Goal: Task Accomplishment & Management: Use online tool/utility

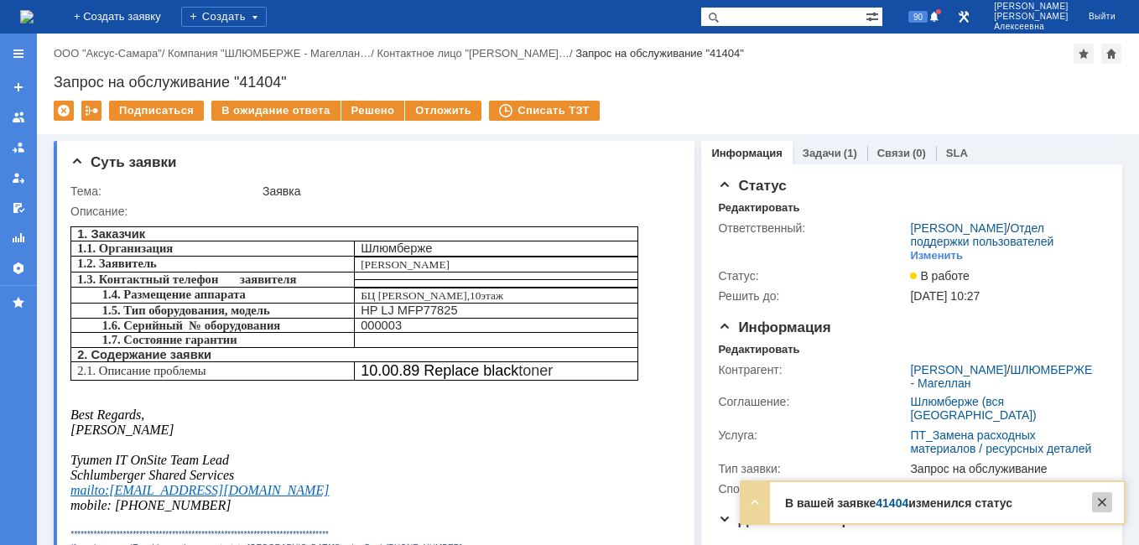
click at [1106, 504] on div at bounding box center [1102, 502] width 20 height 20
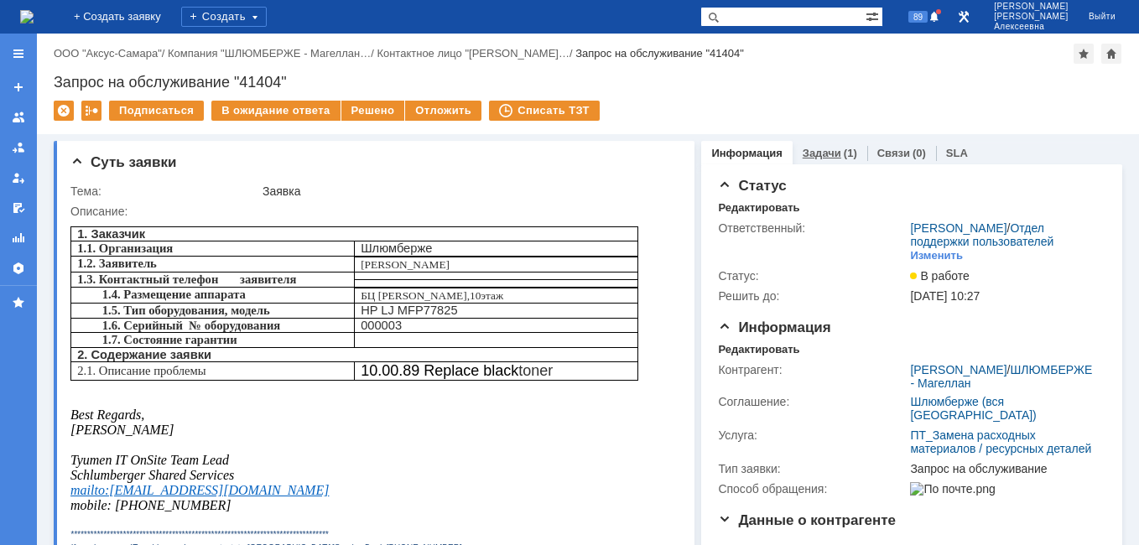
click at [812, 158] on link "Задачи" at bounding box center [821, 153] width 39 height 13
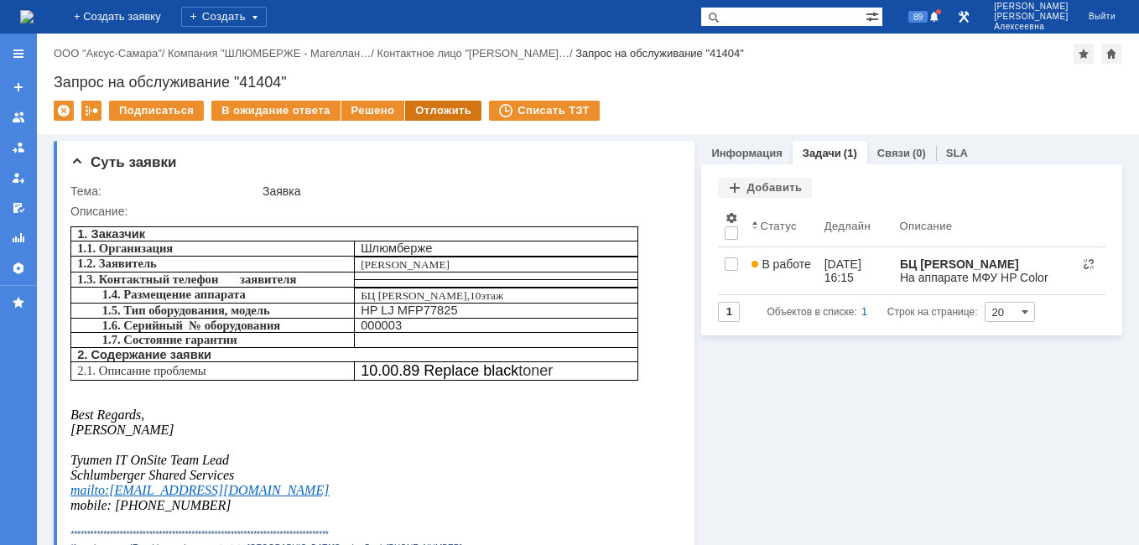
click at [429, 106] on div "Отложить" at bounding box center [443, 111] width 76 height 20
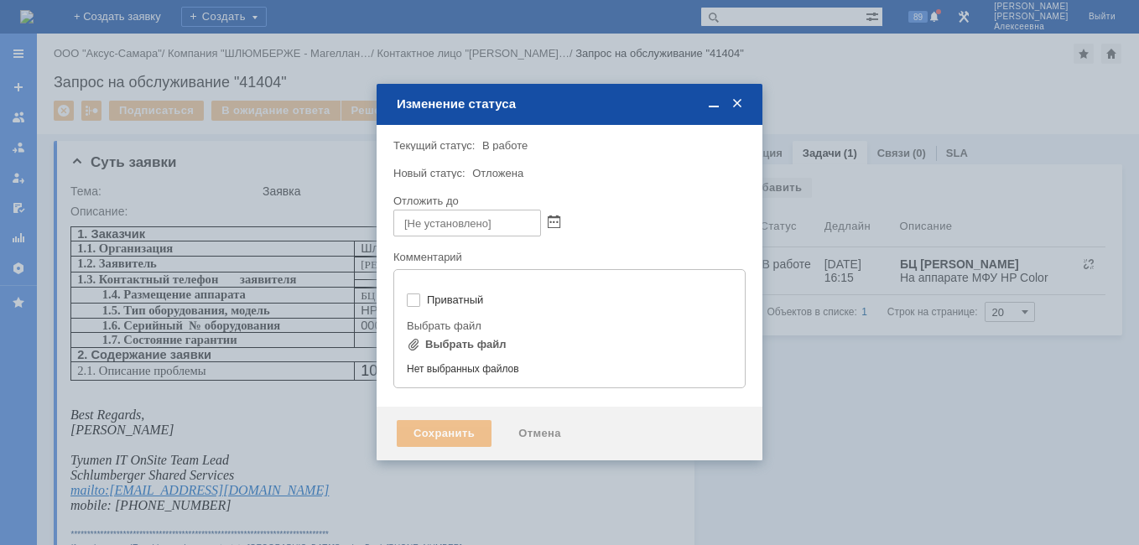
type input "[не указано]"
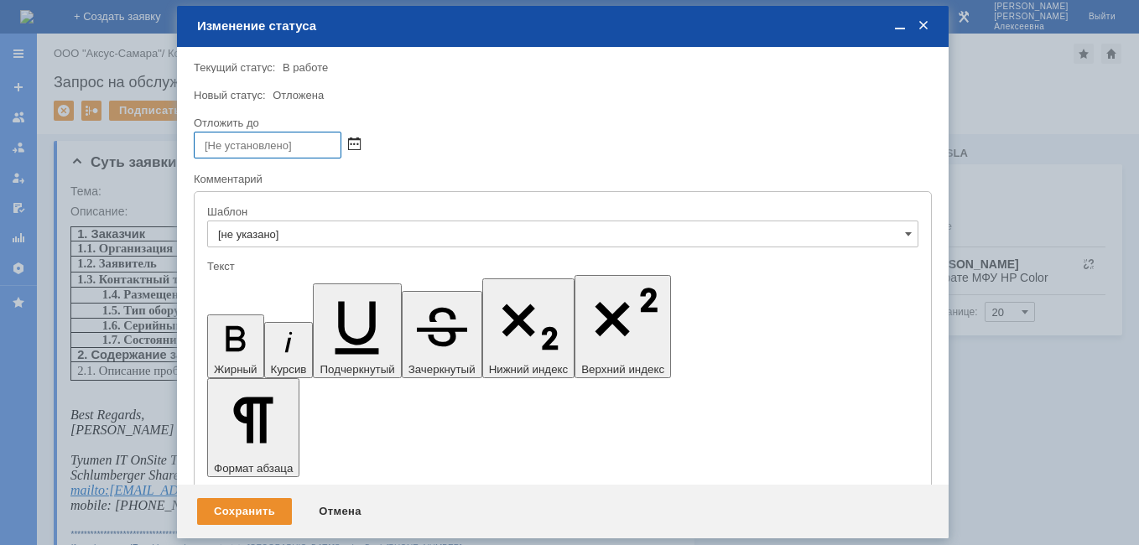
click at [358, 148] on span at bounding box center [354, 144] width 13 height 13
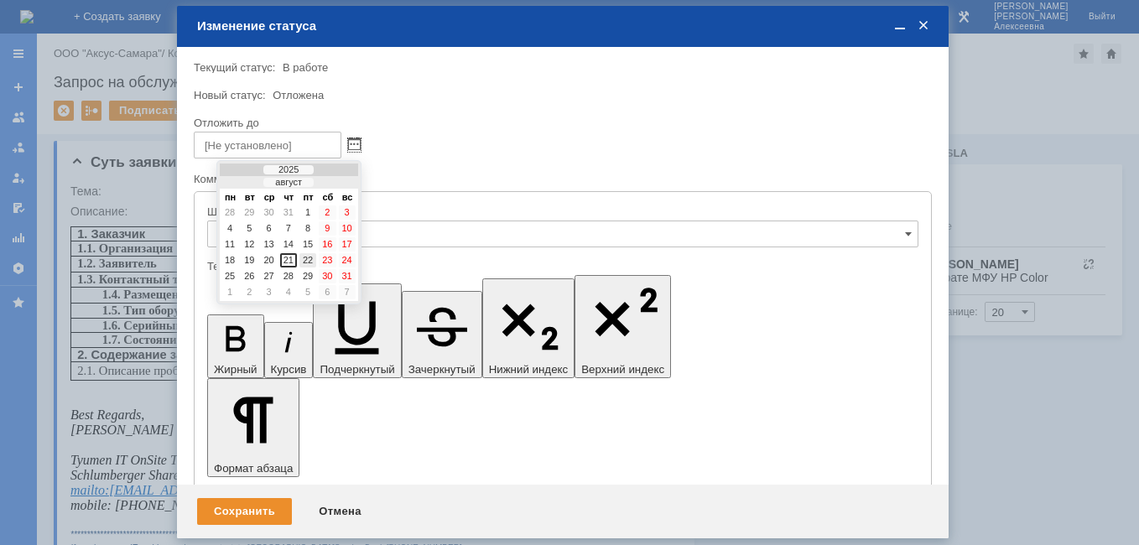
click at [309, 258] on div "22" at bounding box center [307, 260] width 17 height 14
type input "22.08.2025 16:32"
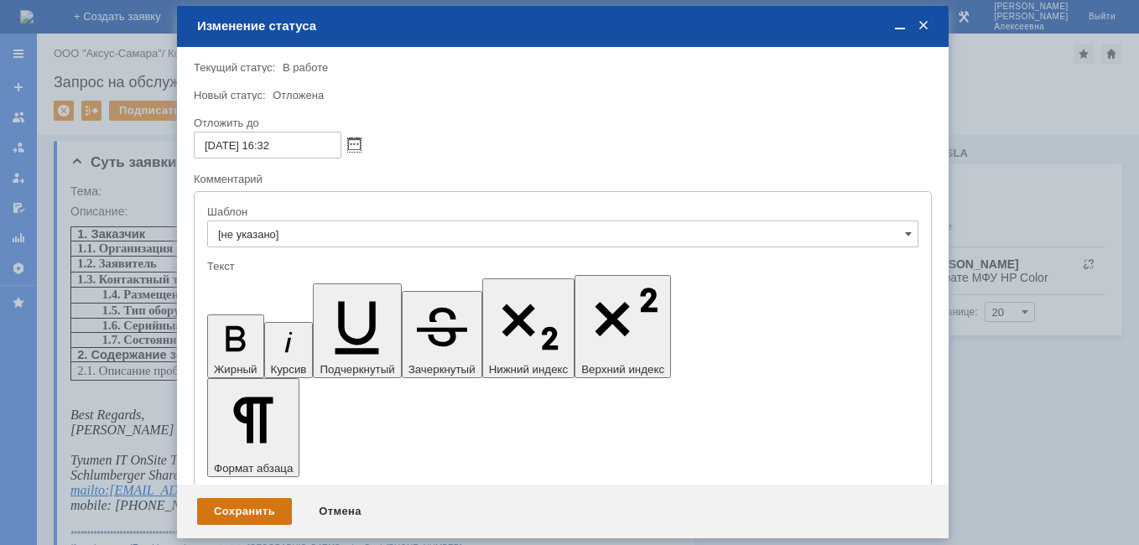
click at [245, 512] on div "Сохранить" at bounding box center [244, 511] width 95 height 27
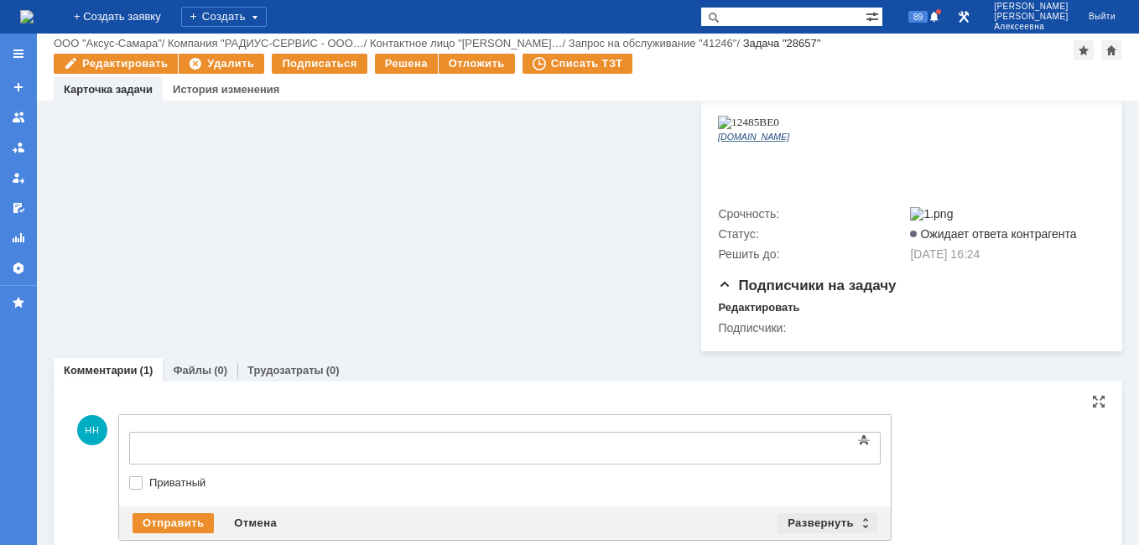
click at [869, 513] on div "Развернуть" at bounding box center [827, 523] width 100 height 20
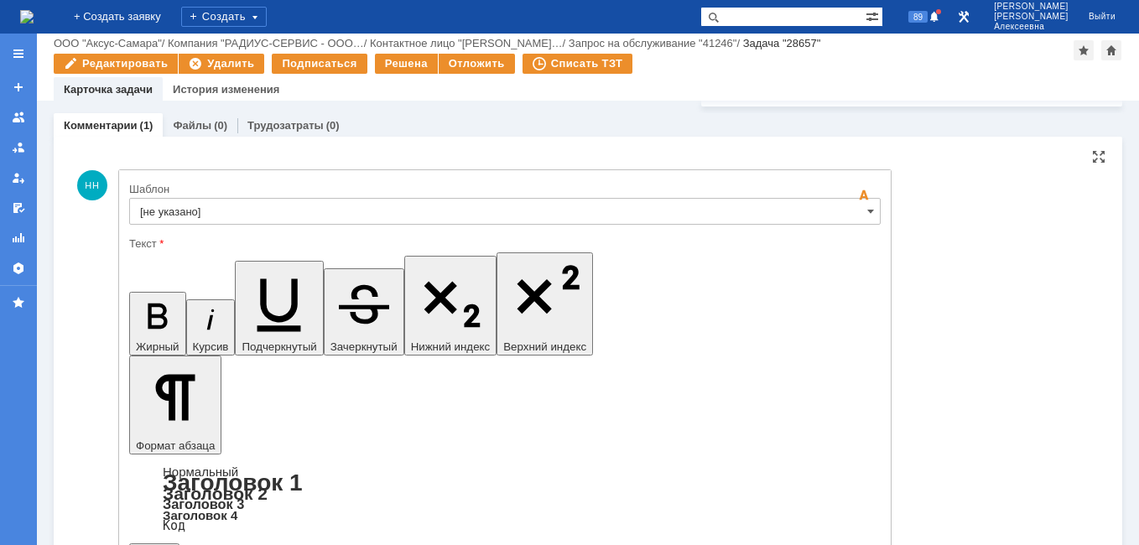
scroll to position [973, 0]
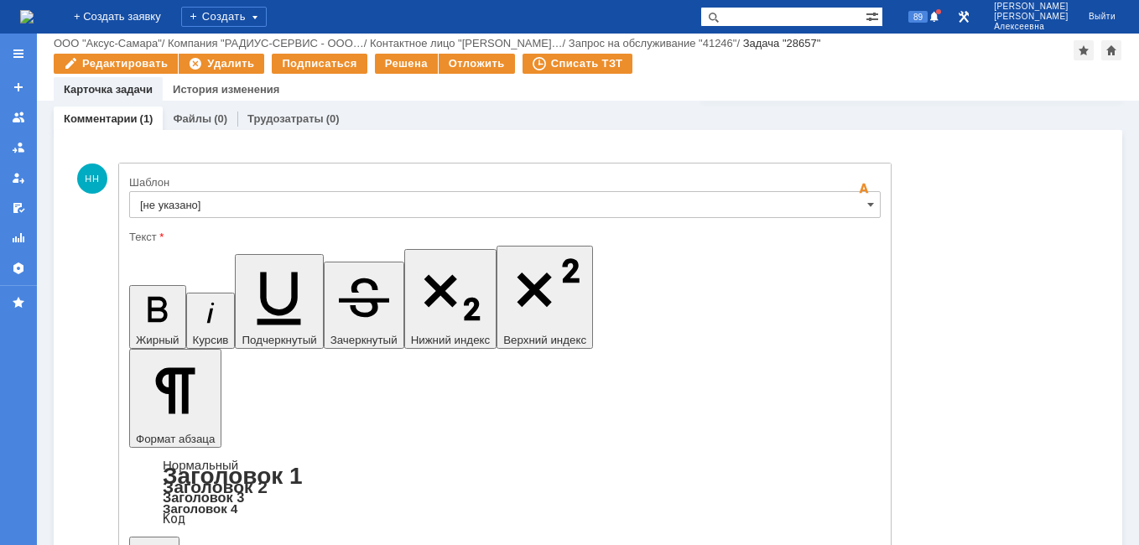
click at [779, 14] on input "text" at bounding box center [782, 17] width 165 height 20
paste input "28063"
type input "28063"
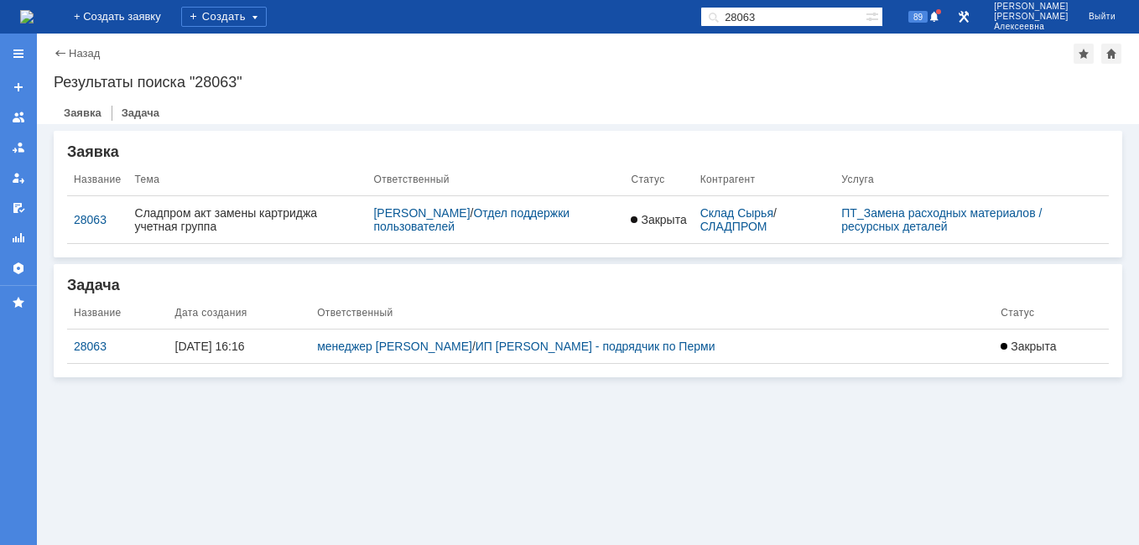
click at [84, 345] on div "28063" at bounding box center [118, 346] width 88 height 13
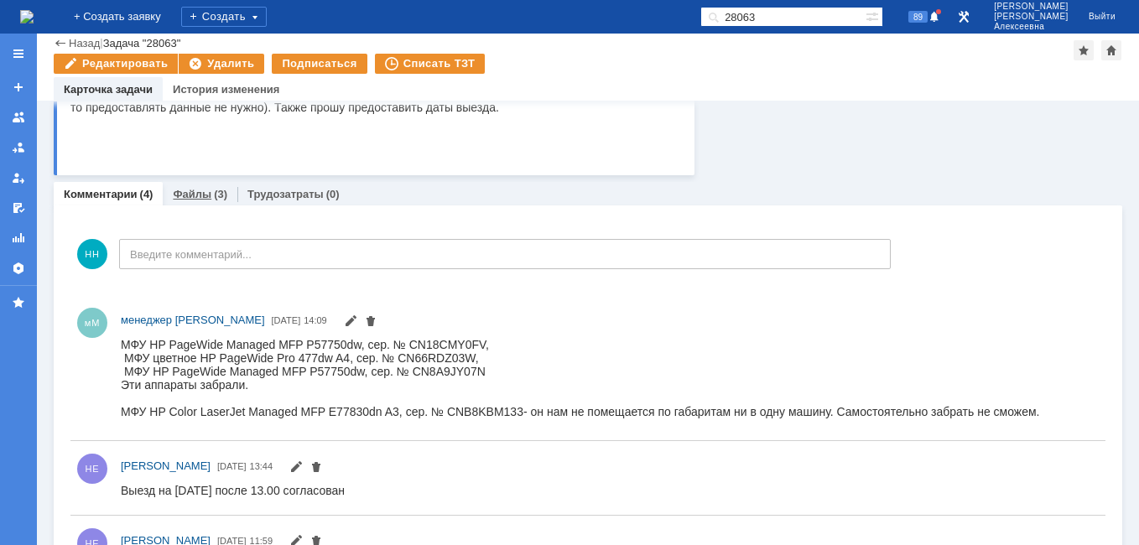
click at [186, 193] on link "Файлы" at bounding box center [192, 194] width 39 height 13
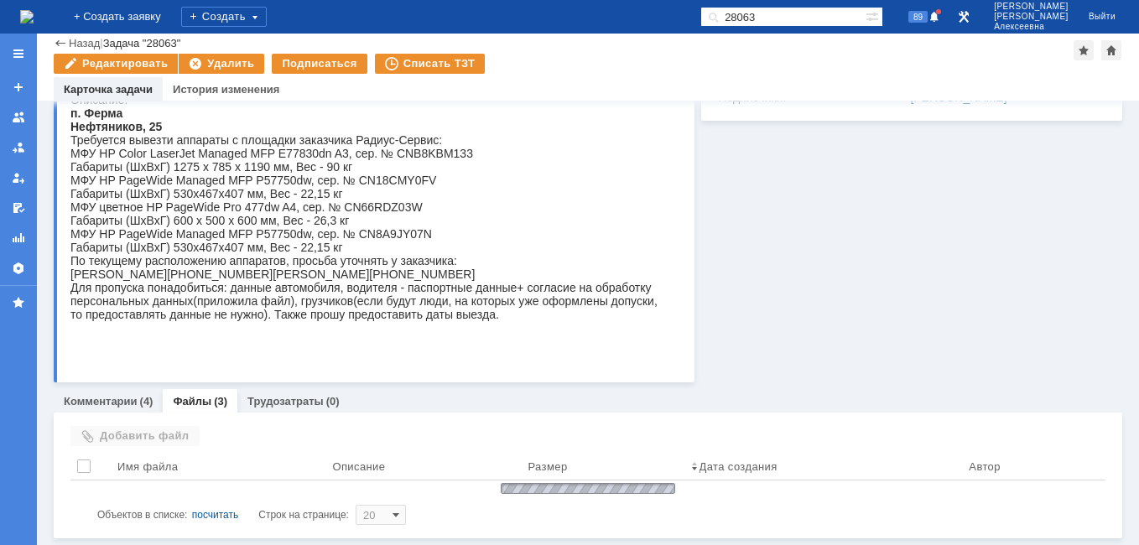
scroll to position [298, 0]
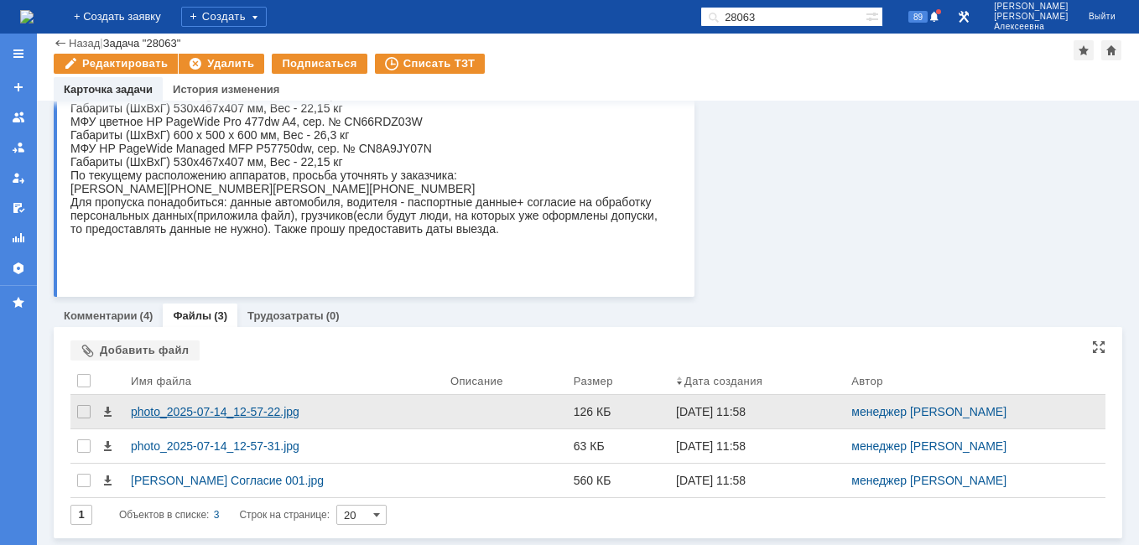
click at [197, 407] on div "photo_2025-07-14_12-57-22.jpg" at bounding box center [284, 411] width 306 height 13
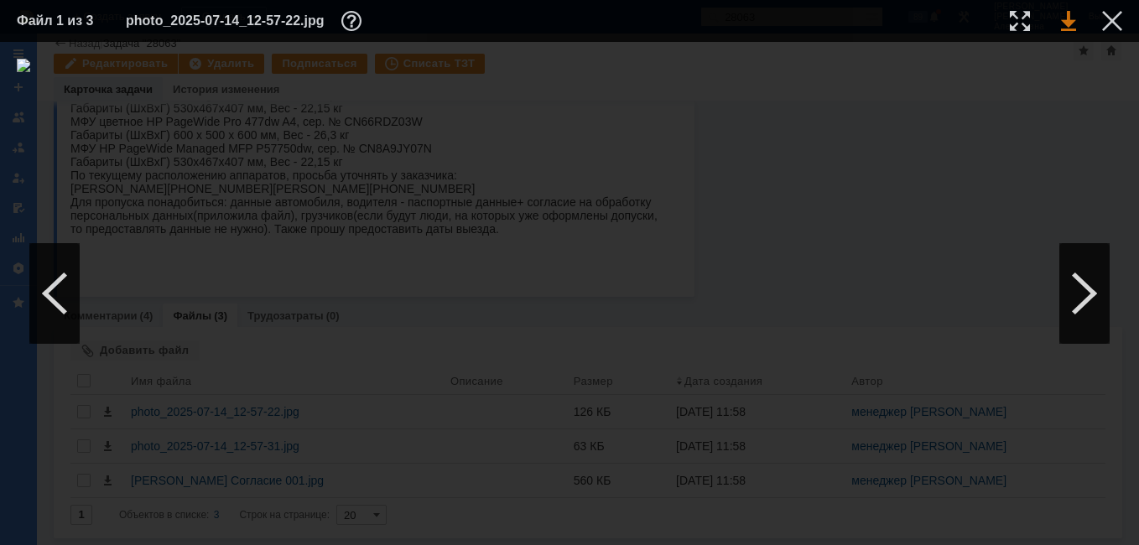
click at [1071, 22] on link at bounding box center [1068, 21] width 15 height 20
click at [1082, 283] on div at bounding box center [1084, 293] width 50 height 101
click at [1066, 19] on link at bounding box center [1068, 21] width 15 height 20
click at [1083, 291] on div at bounding box center [1084, 293] width 50 height 101
click at [54, 295] on div at bounding box center [54, 293] width 50 height 101
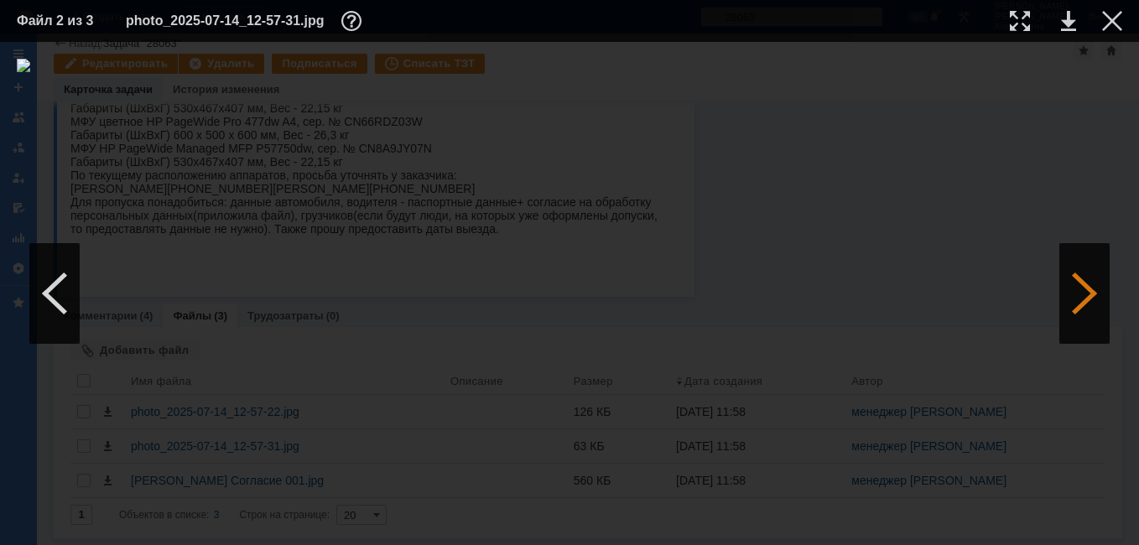
click at [1083, 287] on div at bounding box center [1084, 293] width 50 height 101
click at [1067, 19] on link at bounding box center [1068, 21] width 15 height 20
click at [1111, 18] on div at bounding box center [1112, 21] width 20 height 20
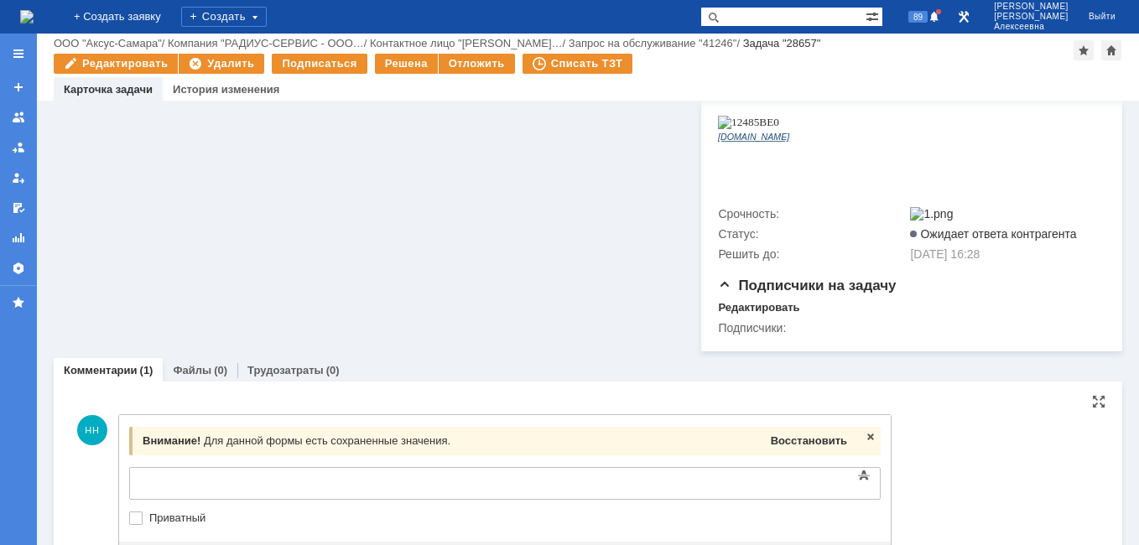
click at [818, 430] on div "Восстановить" at bounding box center [808, 441] width 83 height 22
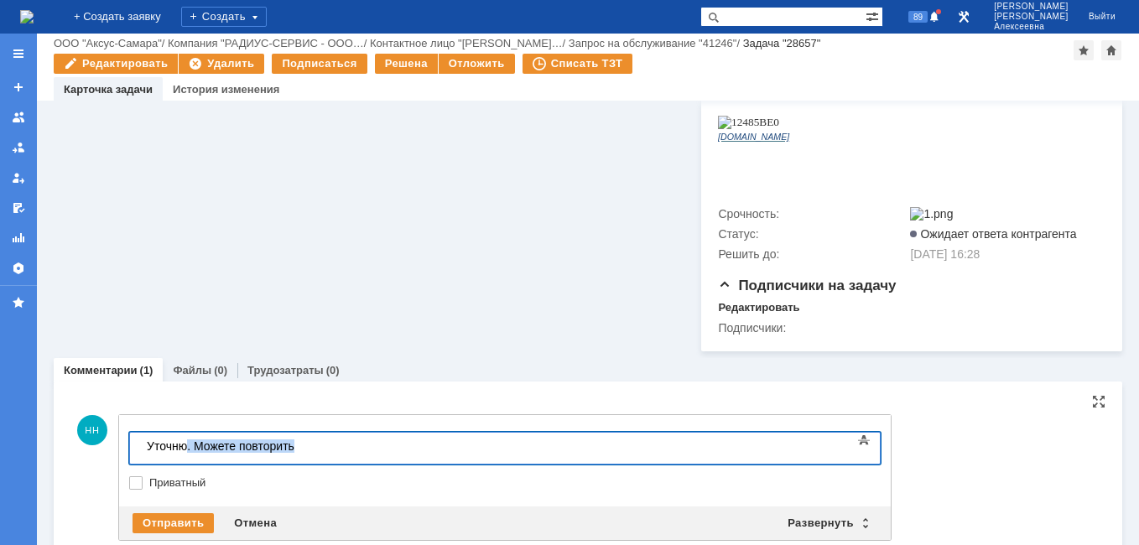
drag, startPoint x: 306, startPoint y: 444, endPoint x: 187, endPoint y: 448, distance: 119.1
click at [187, 448] on div "Уточню. Можете повторить" at bounding box center [266, 445] width 238 height 13
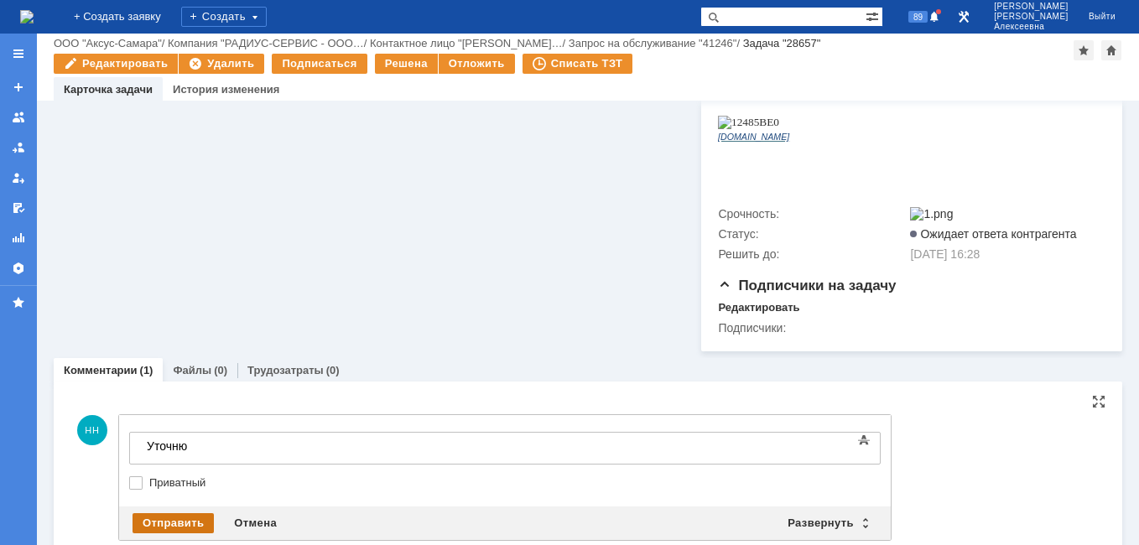
click at [163, 513] on div "Отправить" at bounding box center [172, 523] width 81 height 20
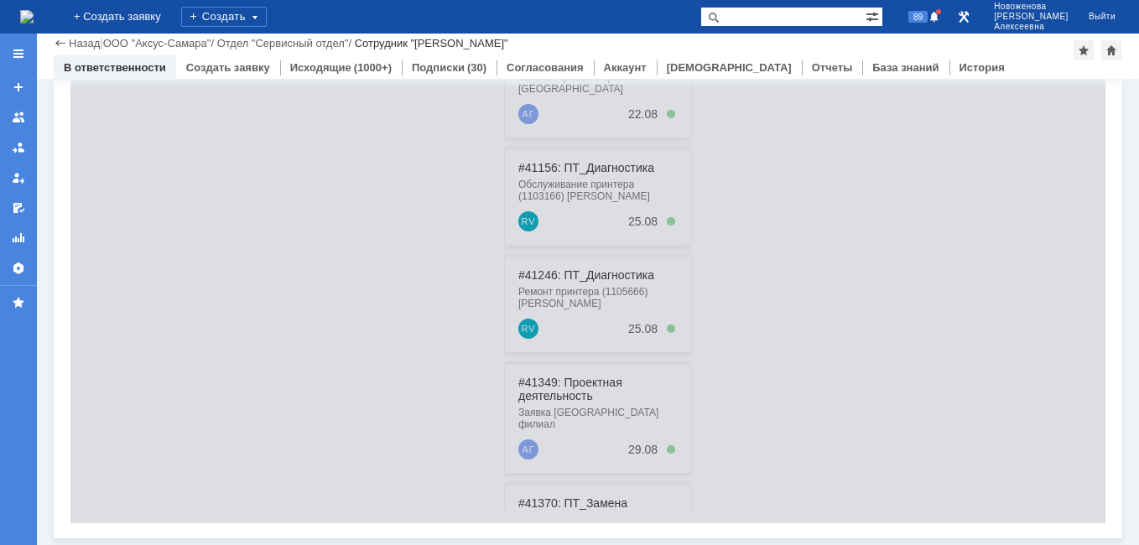
click at [768, 15] on input "text" at bounding box center [782, 17] width 165 height 20
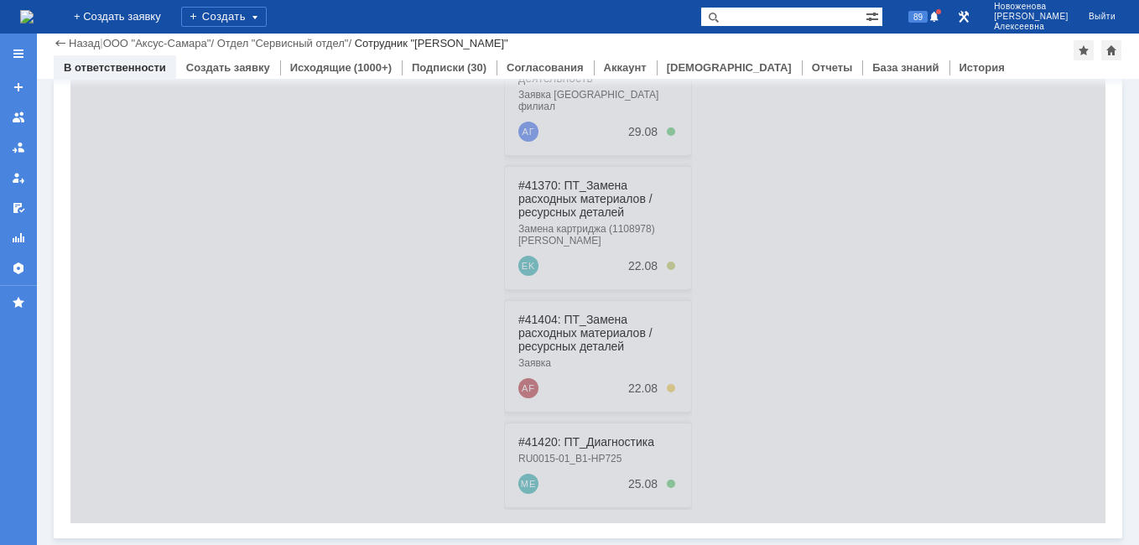
paste input "28623"
type input "28623"
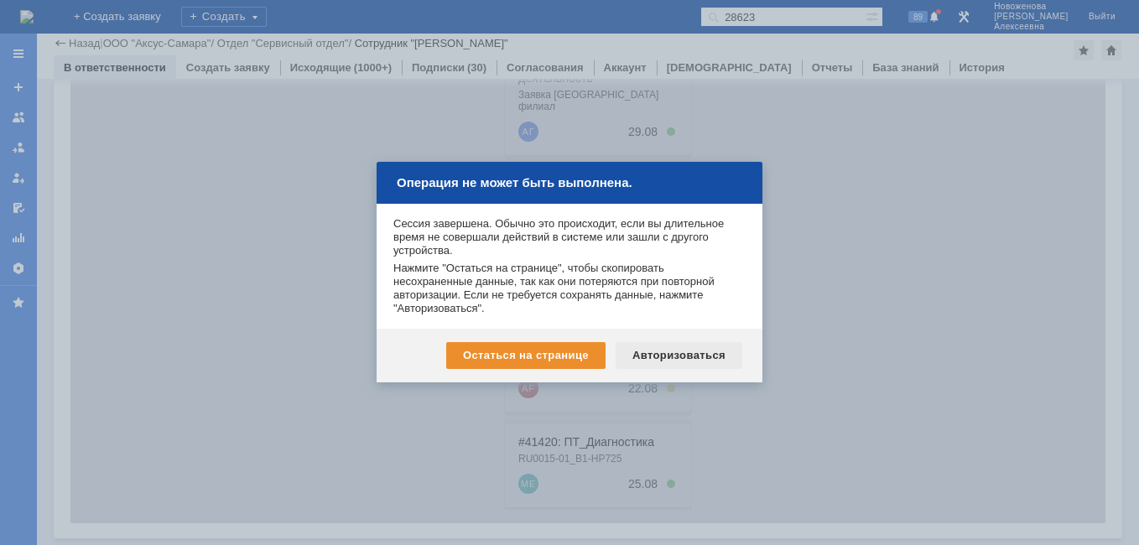
click at [694, 351] on div "Авторизоваться" at bounding box center [678, 355] width 127 height 27
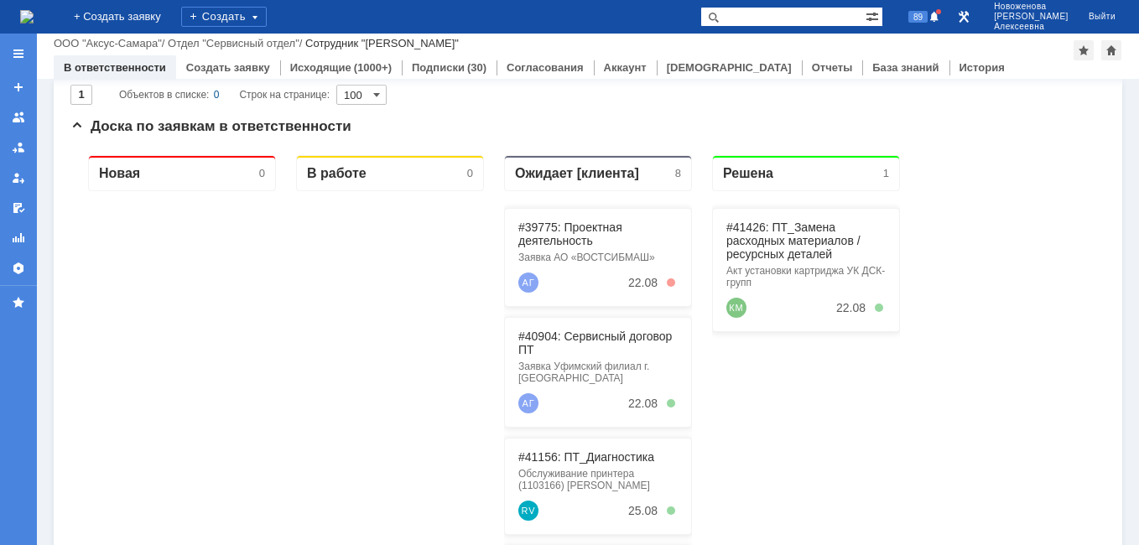
scroll to position [8, 0]
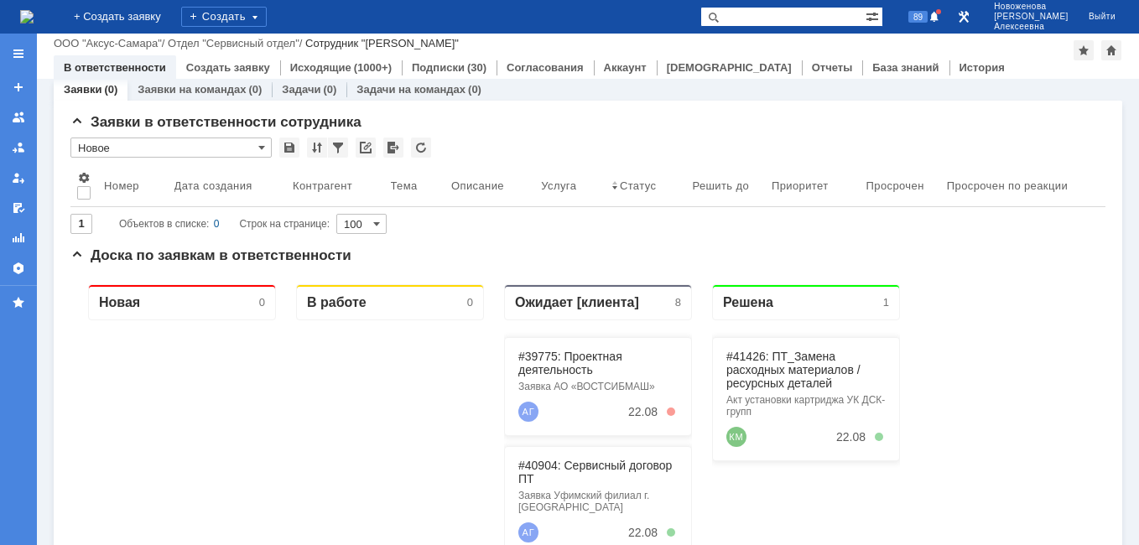
click at [787, 11] on input "text" at bounding box center [782, 17] width 165 height 20
paste input "28623"
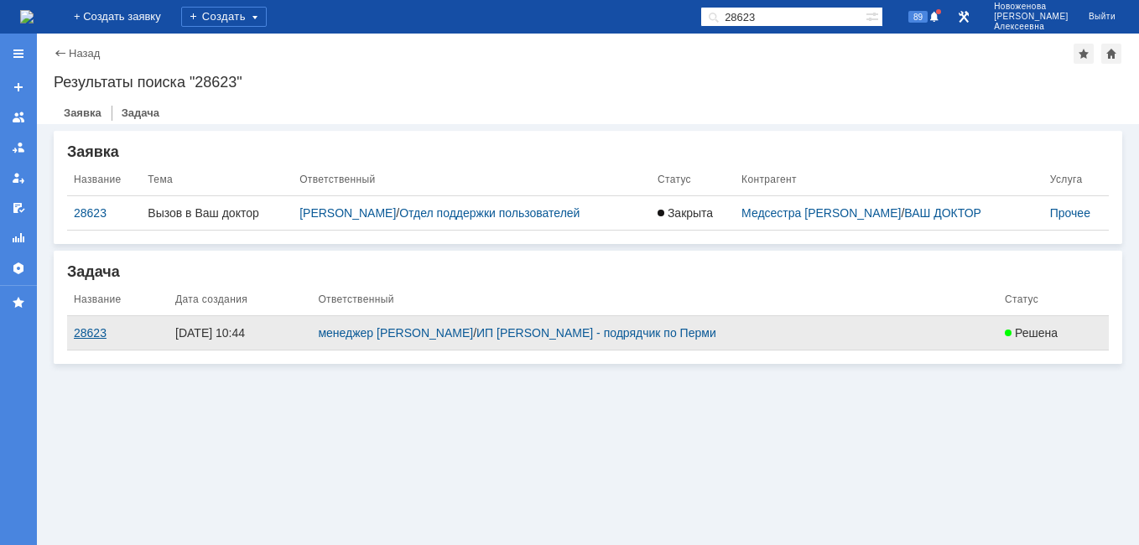
click at [87, 329] on div "28623" at bounding box center [118, 332] width 88 height 13
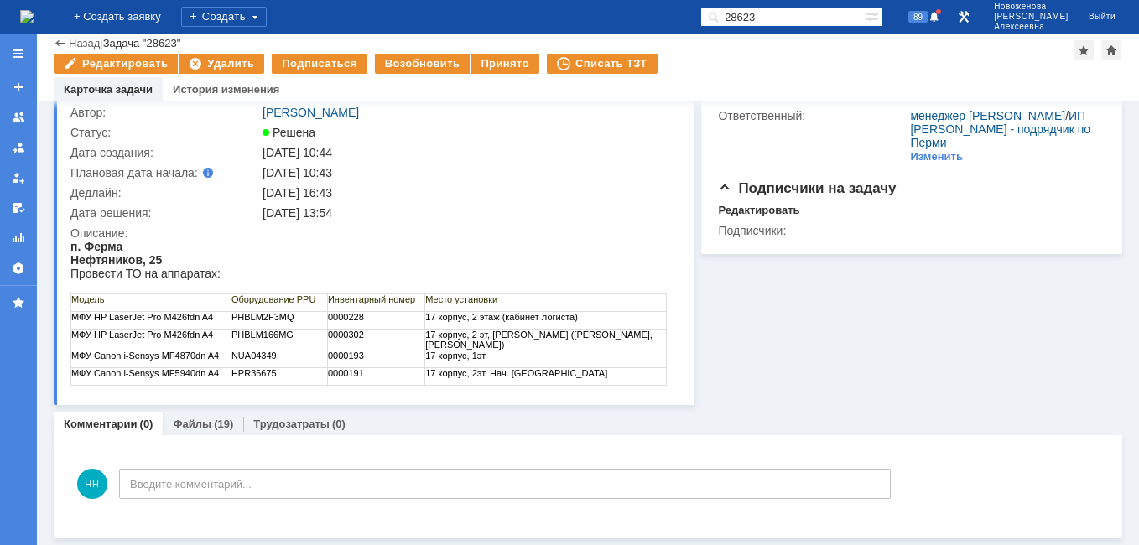
scroll to position [80, 0]
click at [486, 60] on div "Принято" at bounding box center [504, 64] width 69 height 20
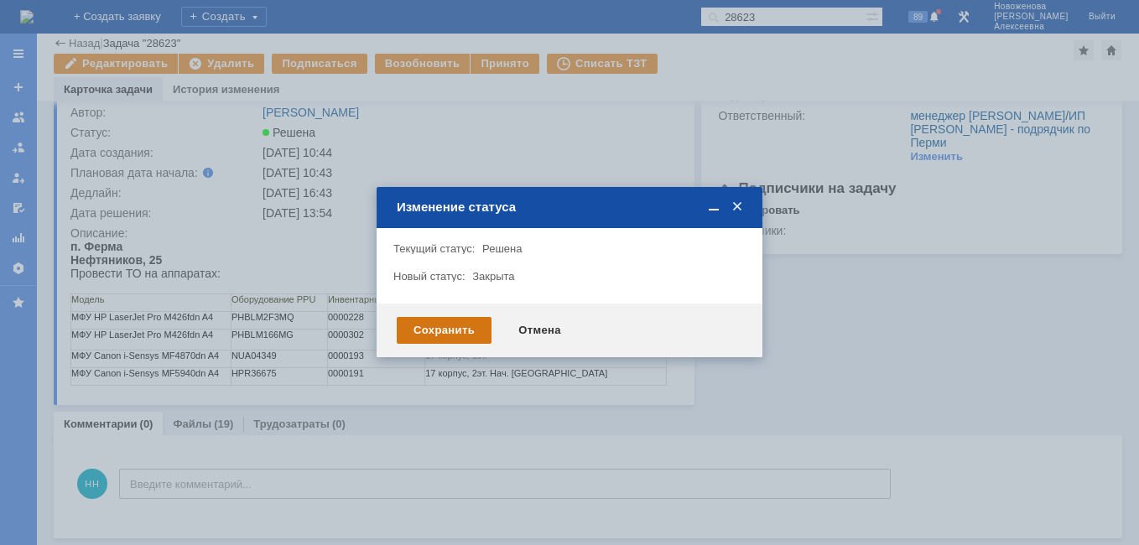
click at [427, 327] on div "Сохранить" at bounding box center [444, 330] width 95 height 27
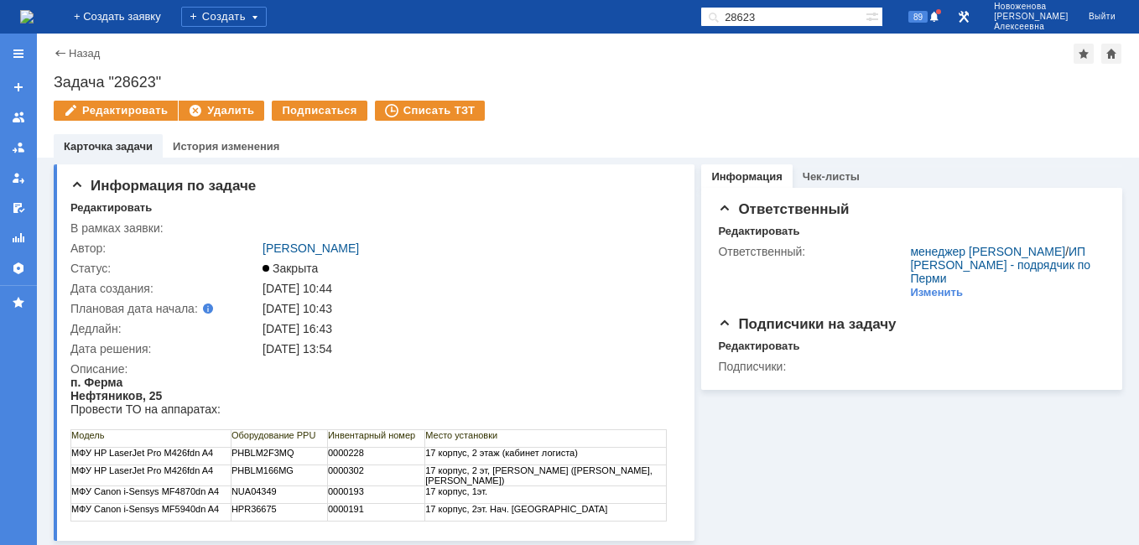
scroll to position [0, 0]
drag, startPoint x: 809, startPoint y: 15, endPoint x: 644, endPoint y: 28, distance: 165.6
click at [644, 27] on div "На домашнюю + Создать заявку Создать 28623 89 [PERSON_NAME]" at bounding box center [569, 17] width 1139 height 34
paste input "6"
type input "28626"
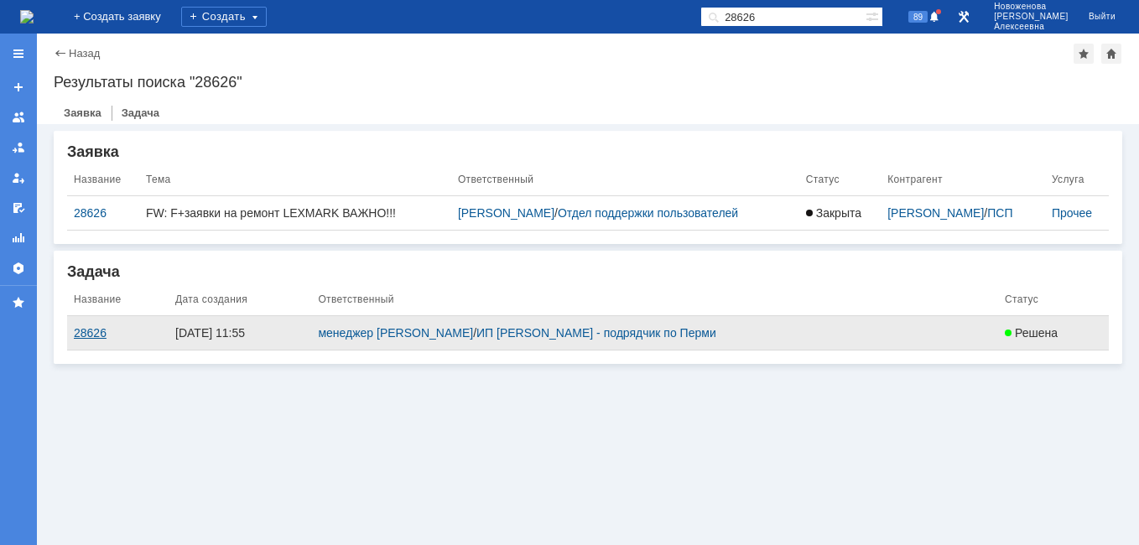
click at [105, 326] on div "28626" at bounding box center [118, 332] width 88 height 13
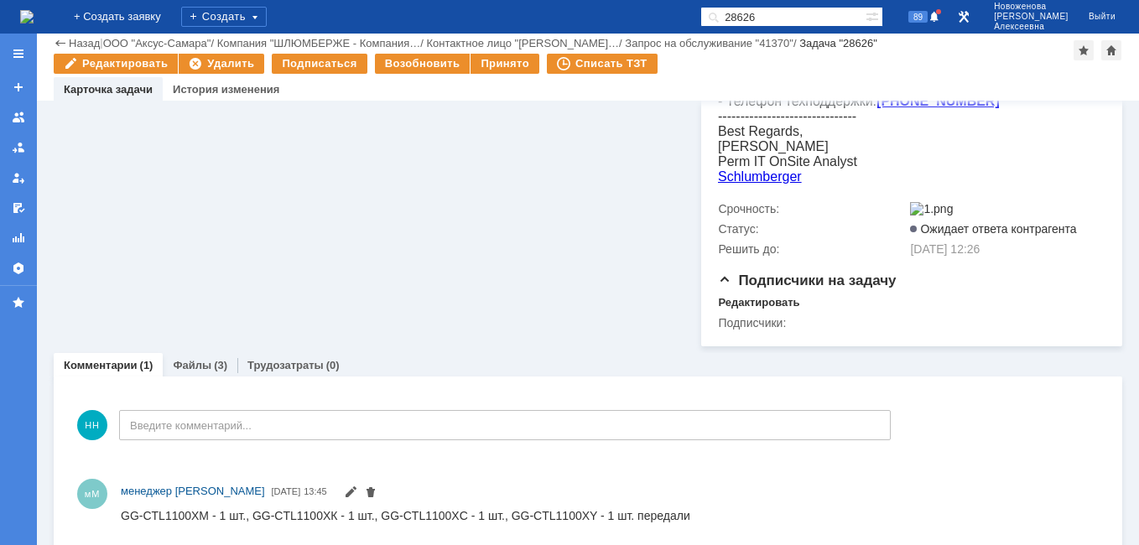
scroll to position [615, 0]
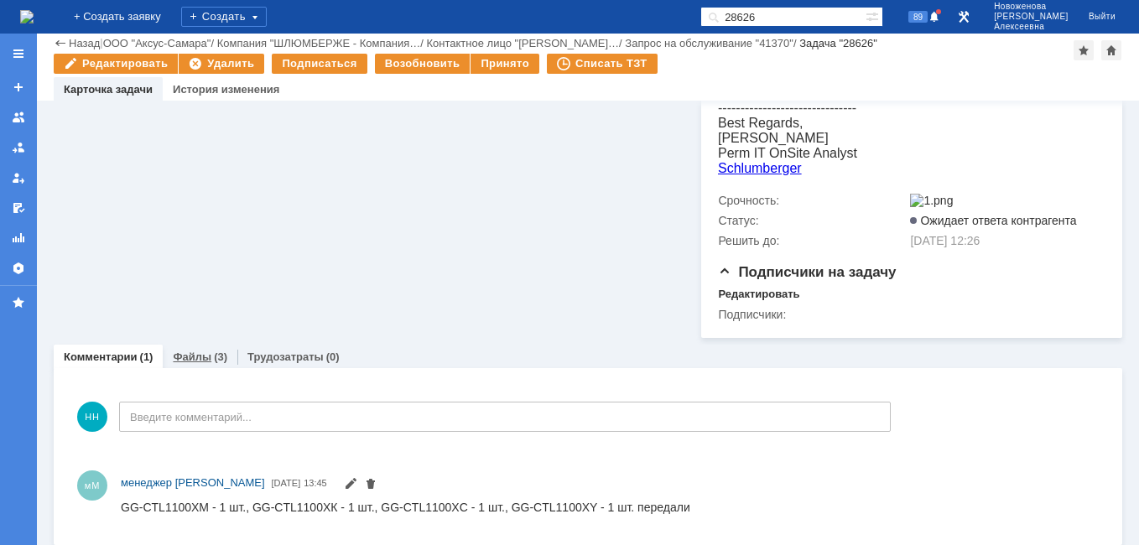
click at [201, 350] on link "Файлы" at bounding box center [192, 356] width 39 height 13
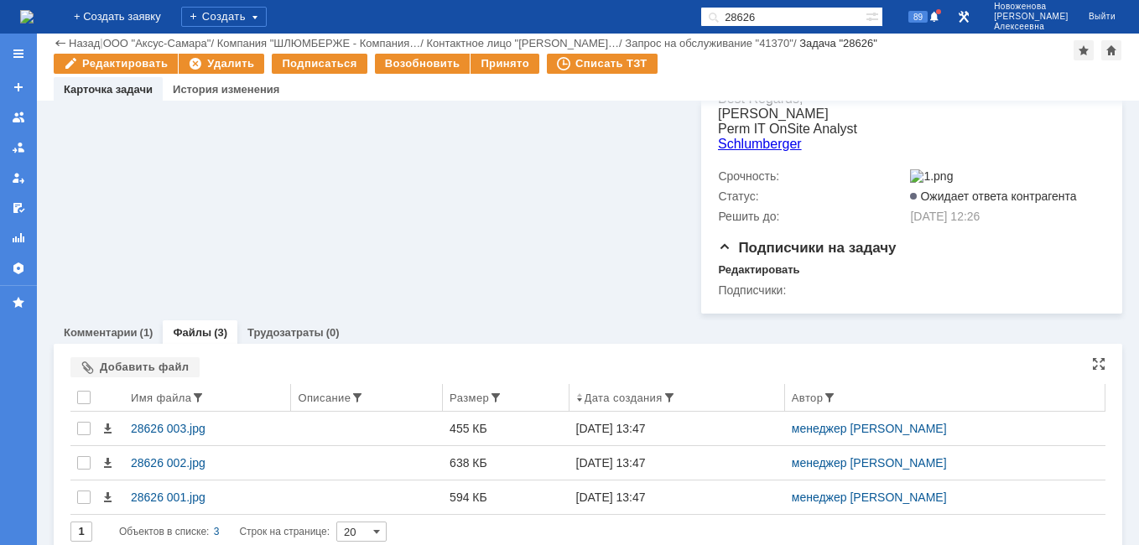
scroll to position [649, 0]
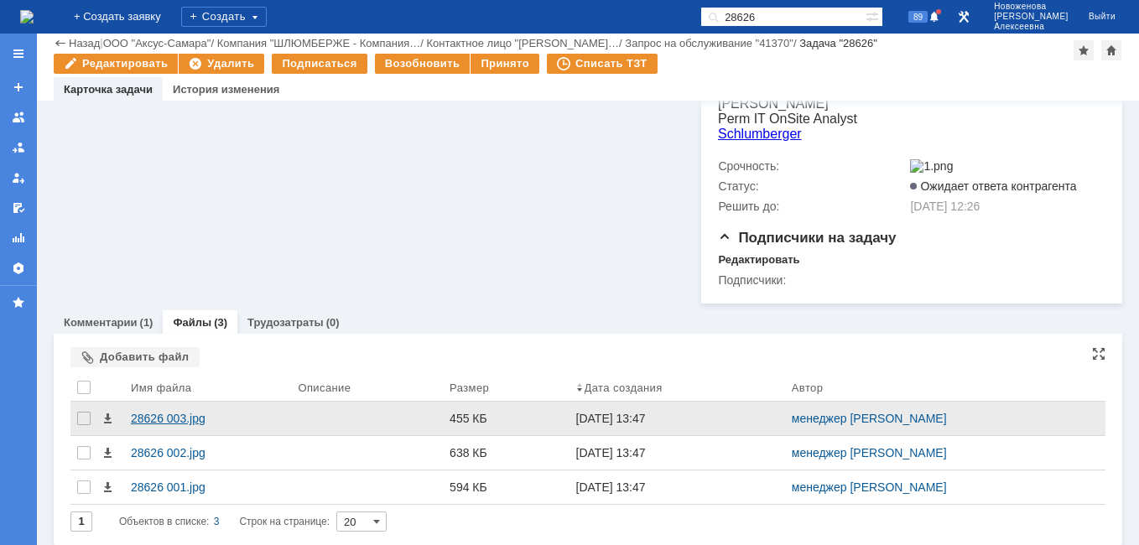
click at [153, 412] on div "28626 003.jpg" at bounding box center [207, 418] width 153 height 13
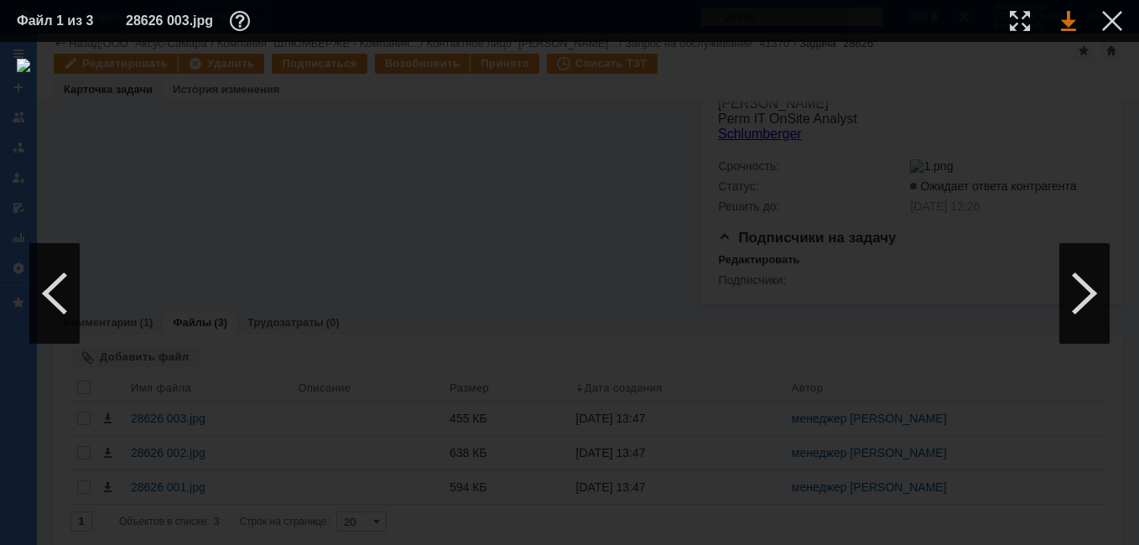
click at [1070, 18] on link at bounding box center [1068, 21] width 15 height 20
click at [1087, 295] on div at bounding box center [1084, 293] width 50 height 101
click at [1113, 18] on div at bounding box center [1112, 21] width 20 height 20
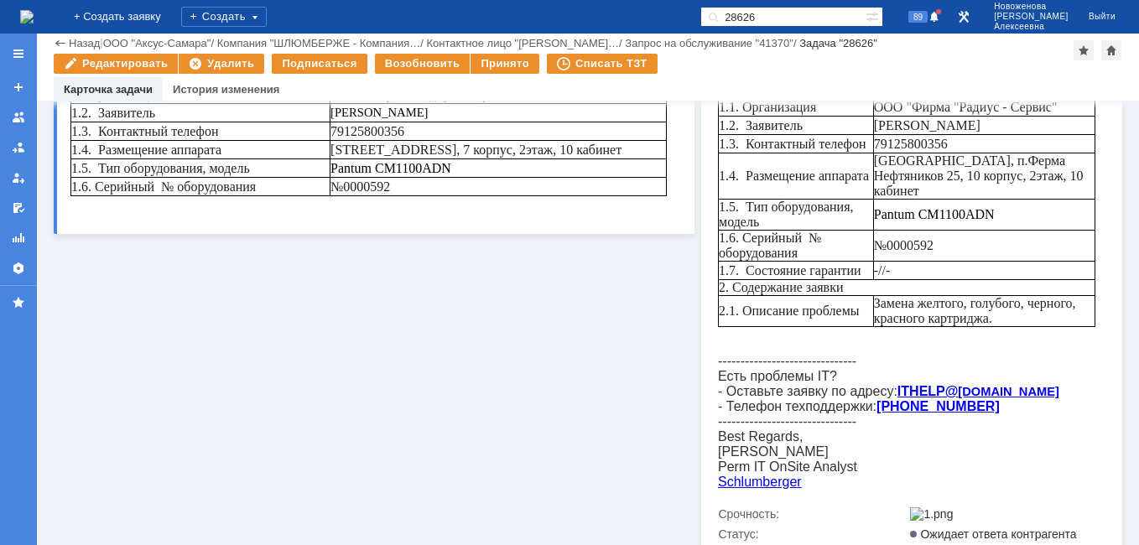
scroll to position [146, 0]
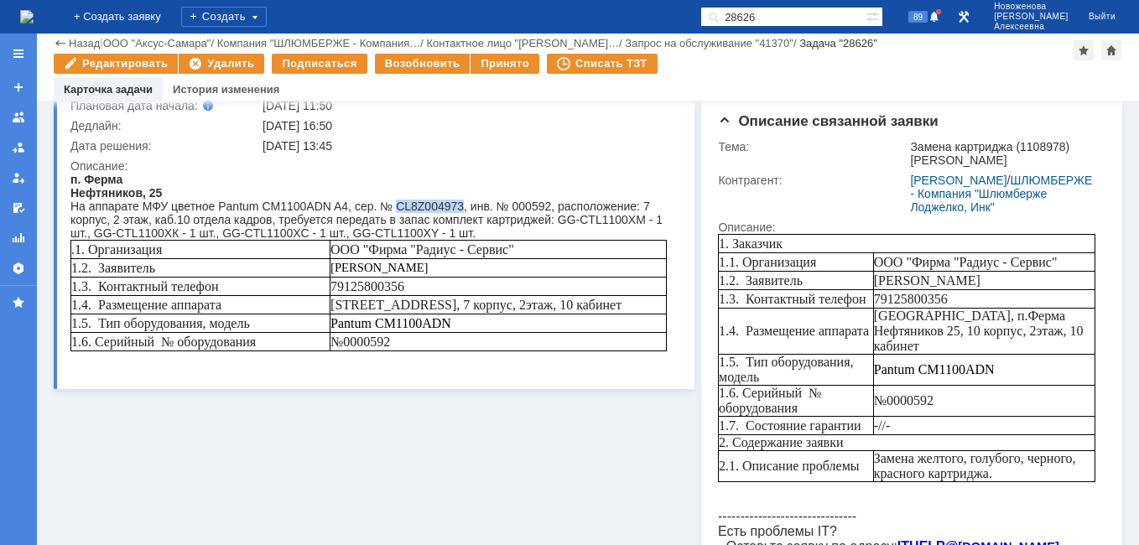
drag, startPoint x: 457, startPoint y: 205, endPoint x: 392, endPoint y: 205, distance: 65.4
click at [392, 205] on div "На аппарате МФУ цветное Pantum CM1100ADN A4, сер. № CL8Z004973, инв. № 000592, …" at bounding box center [368, 220] width 596 height 40
copy div "CL8Z004973"
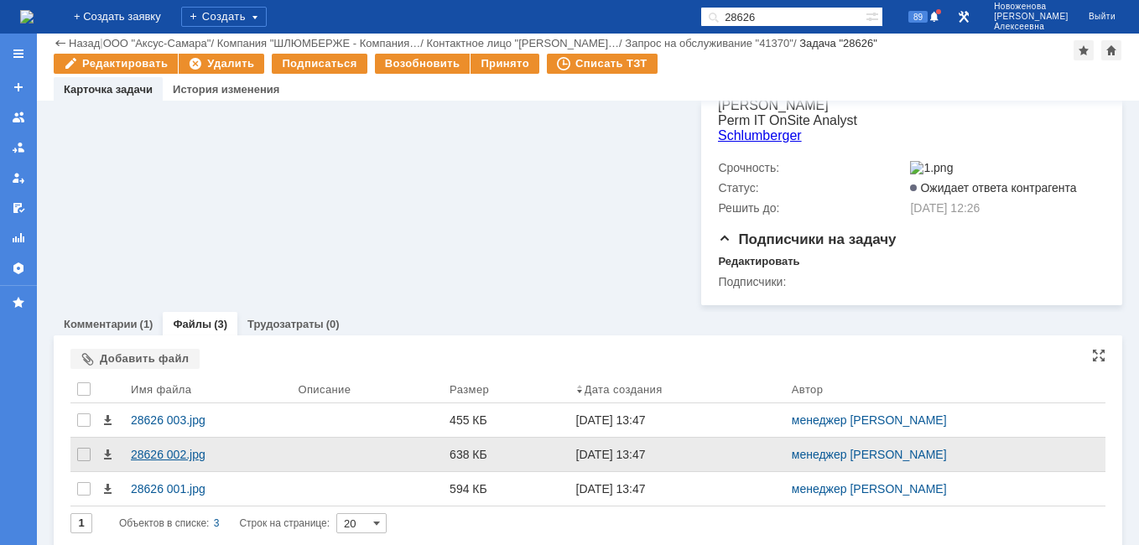
scroll to position [649, 0]
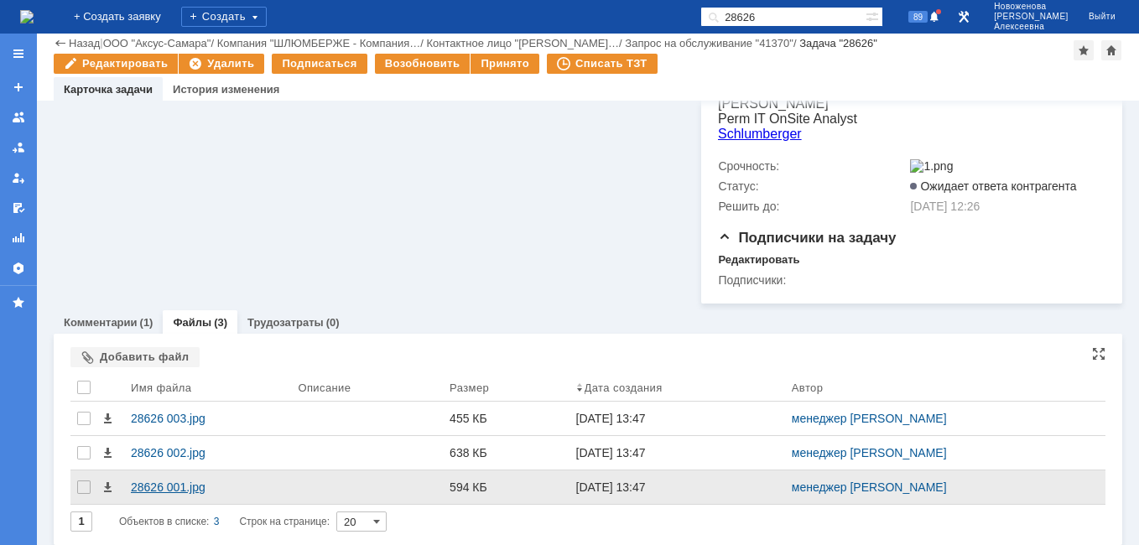
click at [150, 480] on div "28626 001.jpg" at bounding box center [207, 486] width 153 height 13
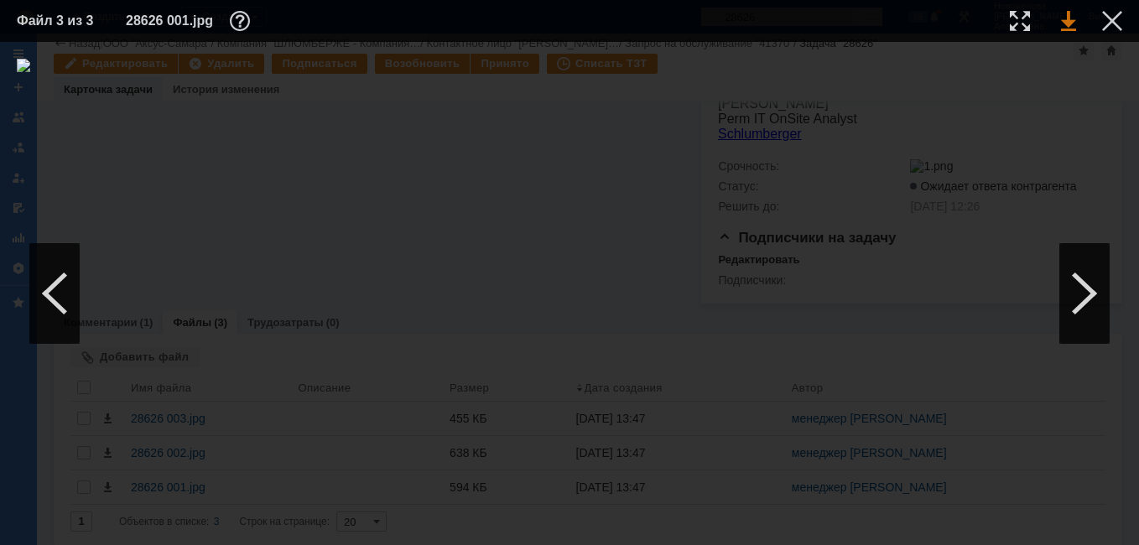
click at [1067, 25] on link at bounding box center [1068, 21] width 15 height 20
click at [1107, 23] on div at bounding box center [1112, 21] width 20 height 20
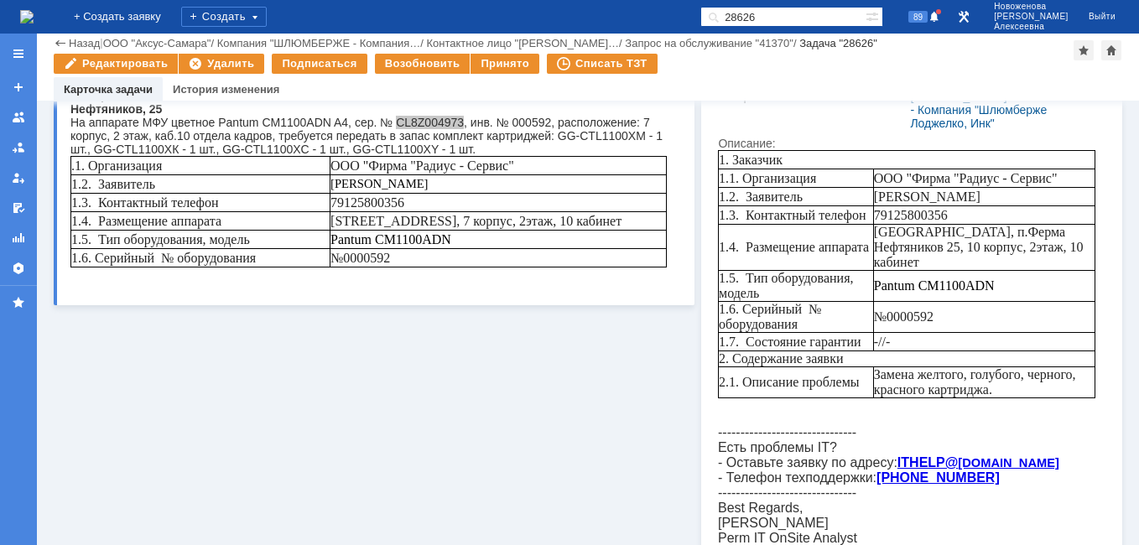
scroll to position [0, 0]
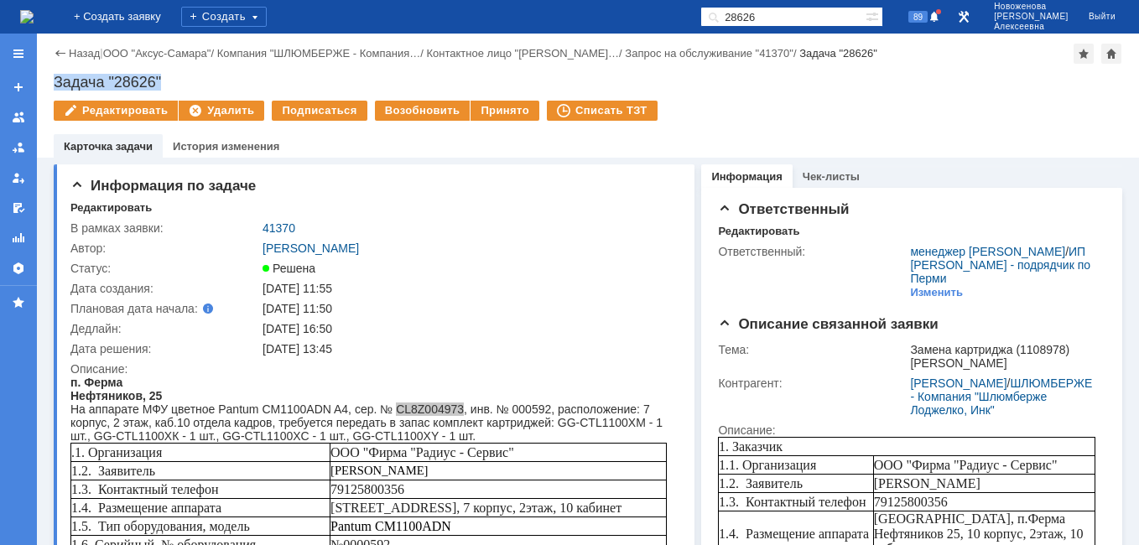
drag, startPoint x: 172, startPoint y: 77, endPoint x: 53, endPoint y: 79, distance: 119.1
click at [53, 79] on div "Назад | ООО "Аксус-Самара" / Компания "ШЛЮМБЕРЖЕ - Компания… / Контактное лицо …" at bounding box center [588, 96] width 1102 height 124
copy div "Задача "28626""
drag, startPoint x: 307, startPoint y: 229, endPoint x: 262, endPoint y: 230, distance: 44.4
click at [262, 230] on div "41370" at bounding box center [466, 227] width 409 height 13
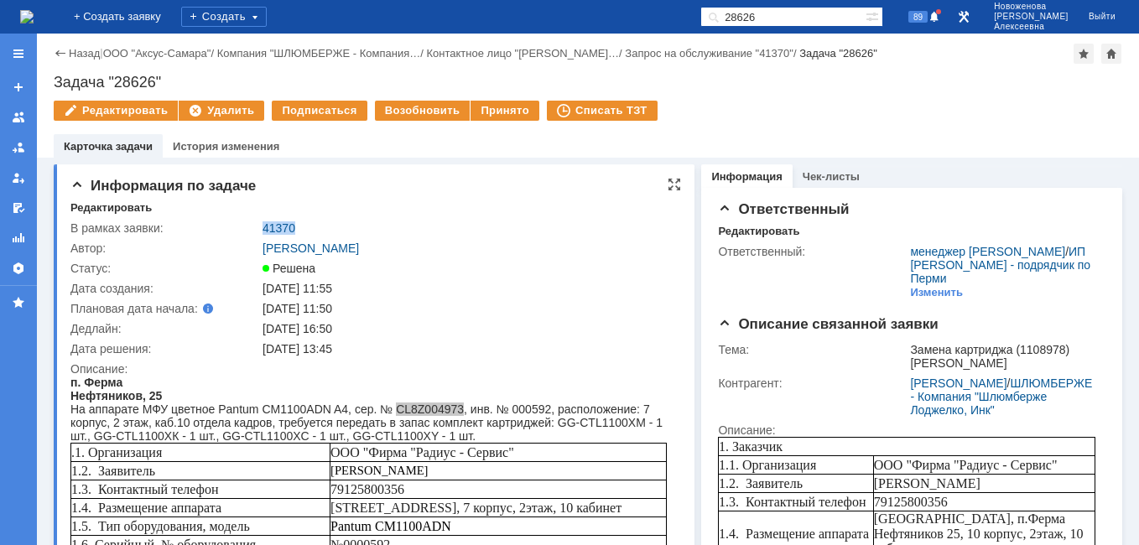
copy link "41370"
drag, startPoint x: 182, startPoint y: 78, endPoint x: 50, endPoint y: 87, distance: 132.0
click at [50, 87] on div "Назад | ООО "Аксус-Самара" / Компания "ШЛЮМБЕРЖЕ - Компания… / Контактное лицо …" at bounding box center [588, 96] width 1102 height 124
copy div "Задача "28626""
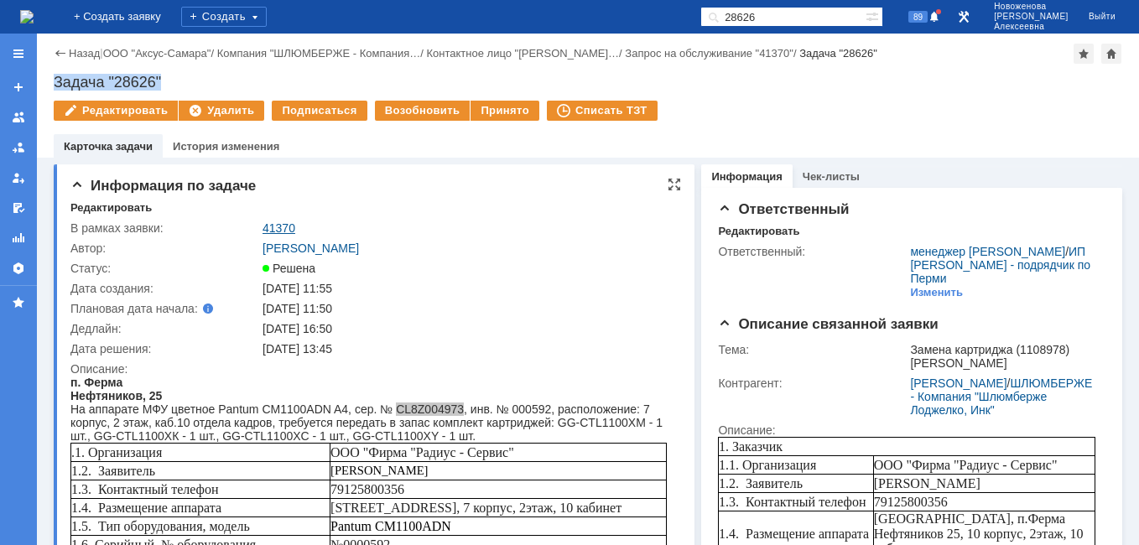
click at [288, 227] on link "41370" at bounding box center [278, 227] width 33 height 13
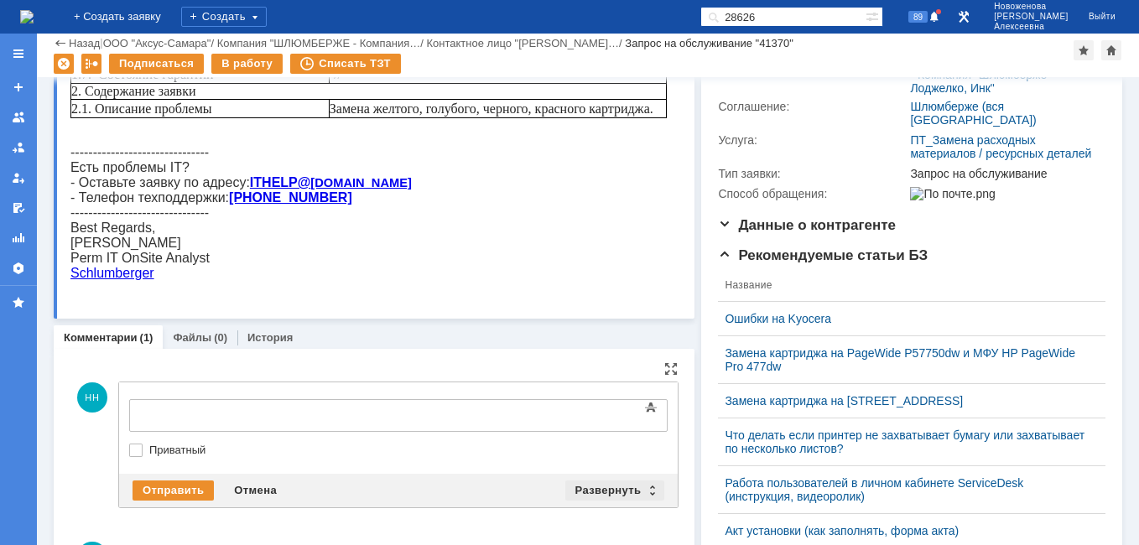
click at [645, 487] on div "Развернуть" at bounding box center [615, 490] width 100 height 20
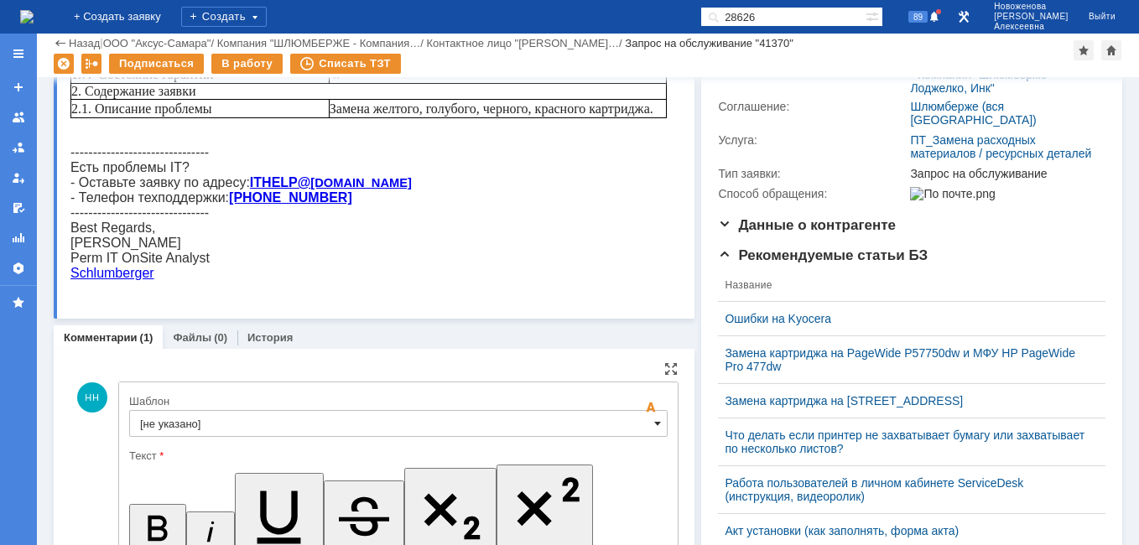
click at [654, 427] on span at bounding box center [657, 423] width 7 height 13
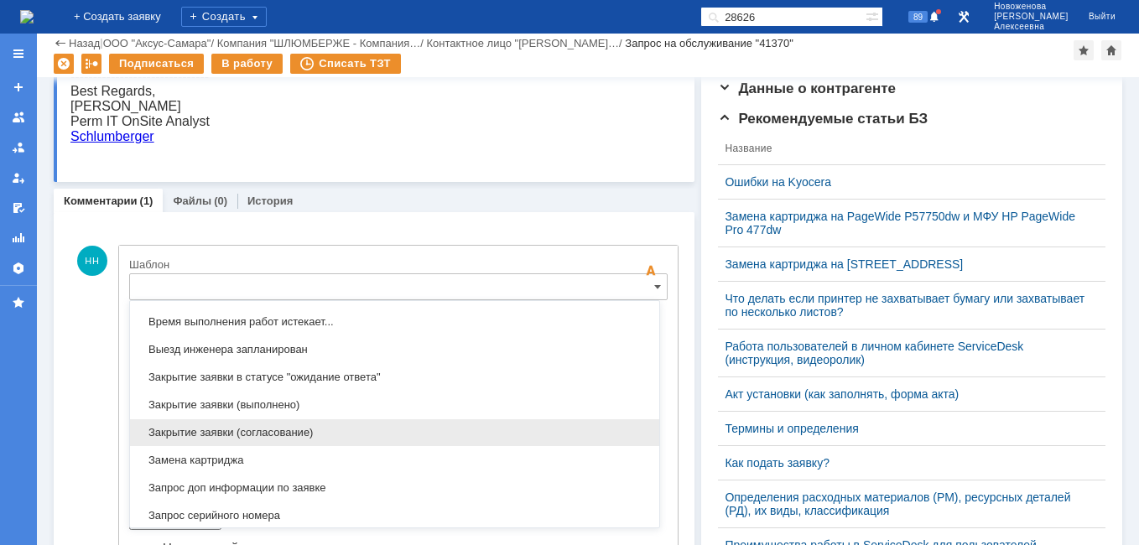
scroll to position [744, 0]
click at [225, 431] on span "Замена картриджа" at bounding box center [394, 432] width 509 height 13
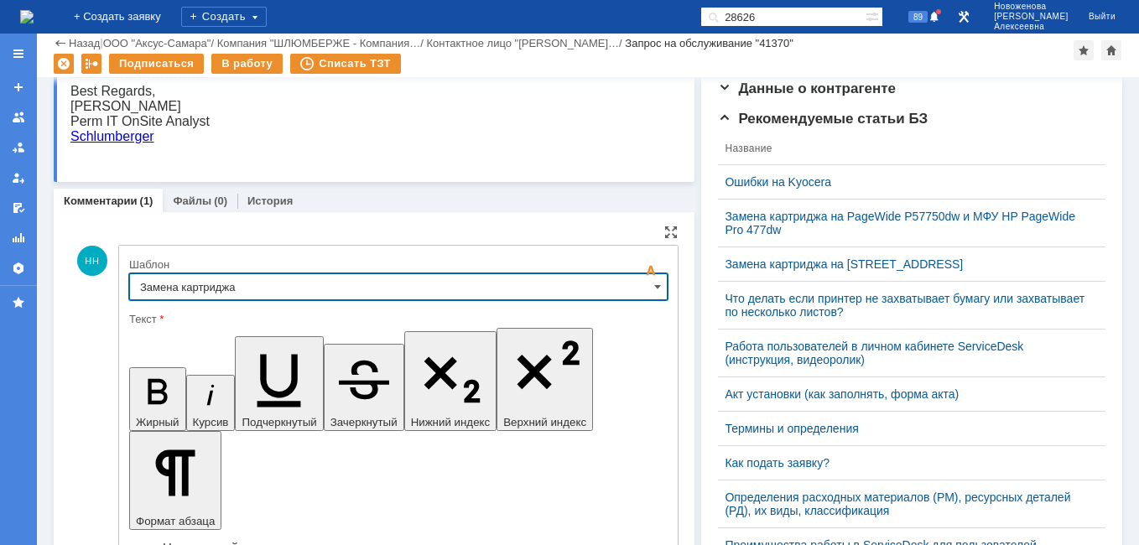
type input "Замена картриджа"
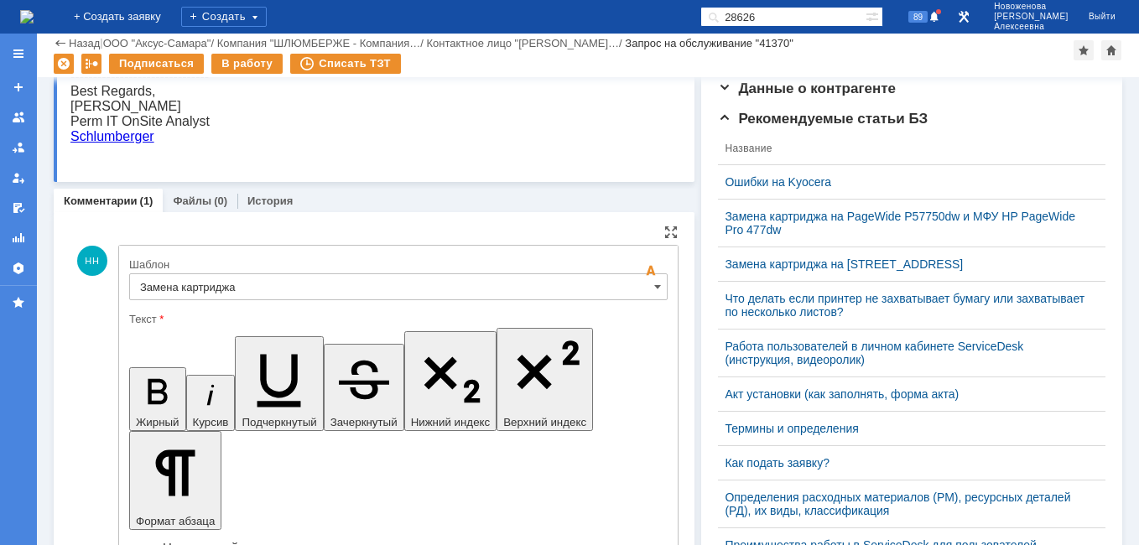
drag, startPoint x: 563, startPoint y: 4205, endPoint x: 371, endPoint y: 4184, distance: 193.1
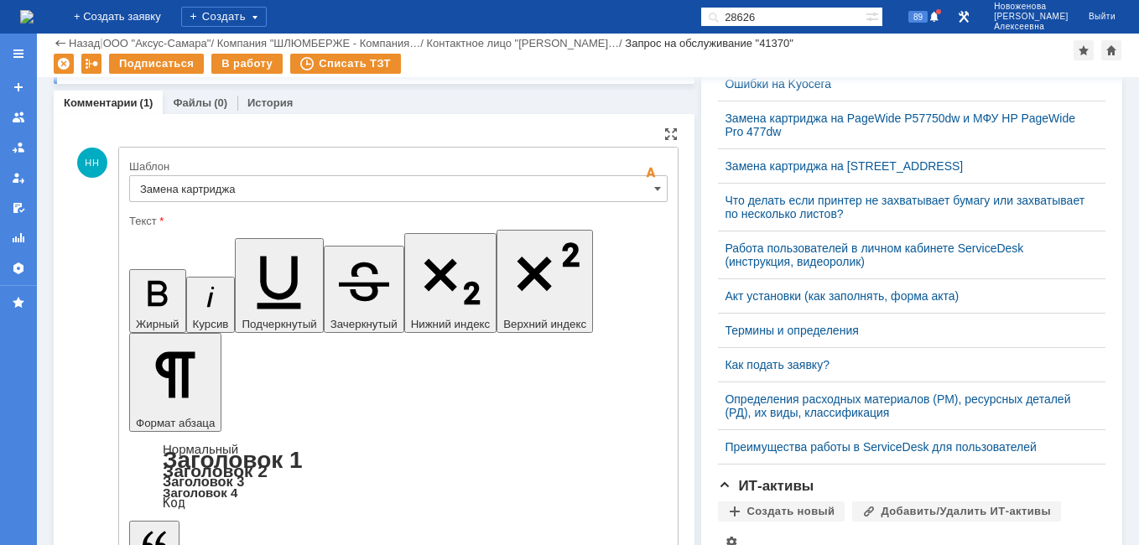
scroll to position [556, 0]
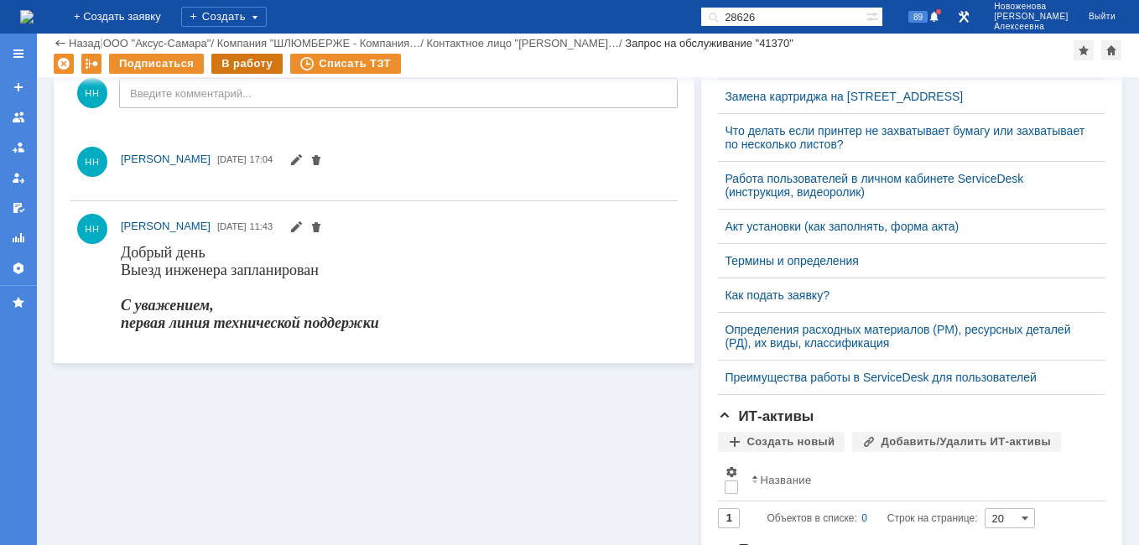
scroll to position [0, 0]
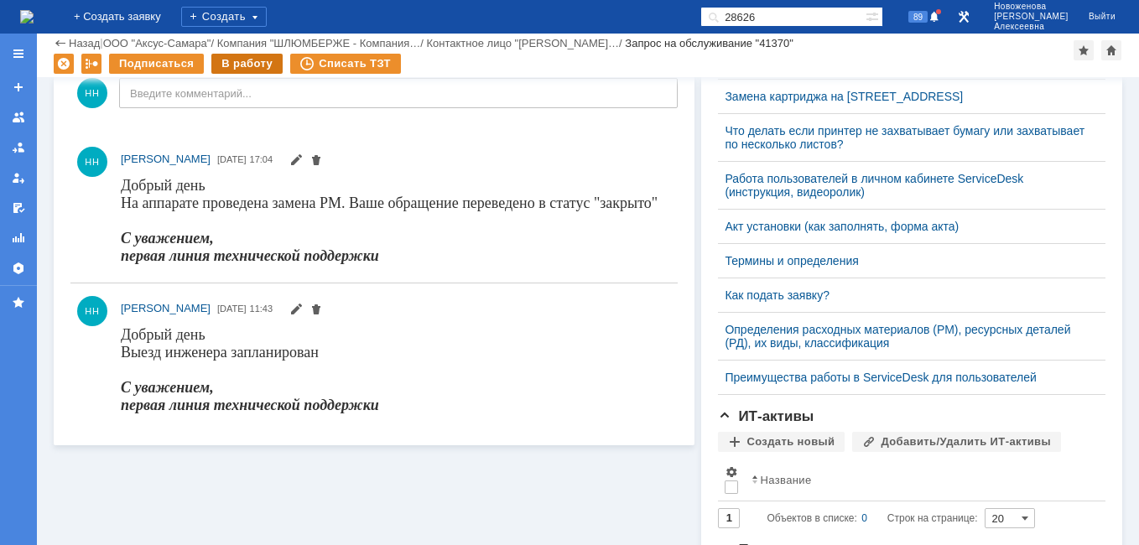
click at [237, 65] on div "В работу" at bounding box center [246, 64] width 71 height 20
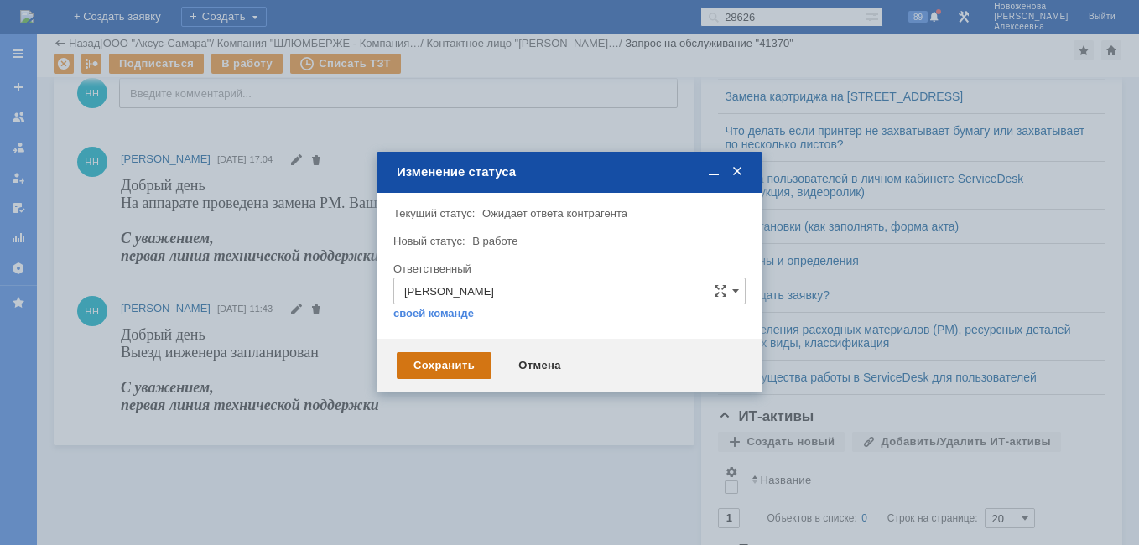
click at [449, 369] on div "Сохранить" at bounding box center [444, 365] width 95 height 27
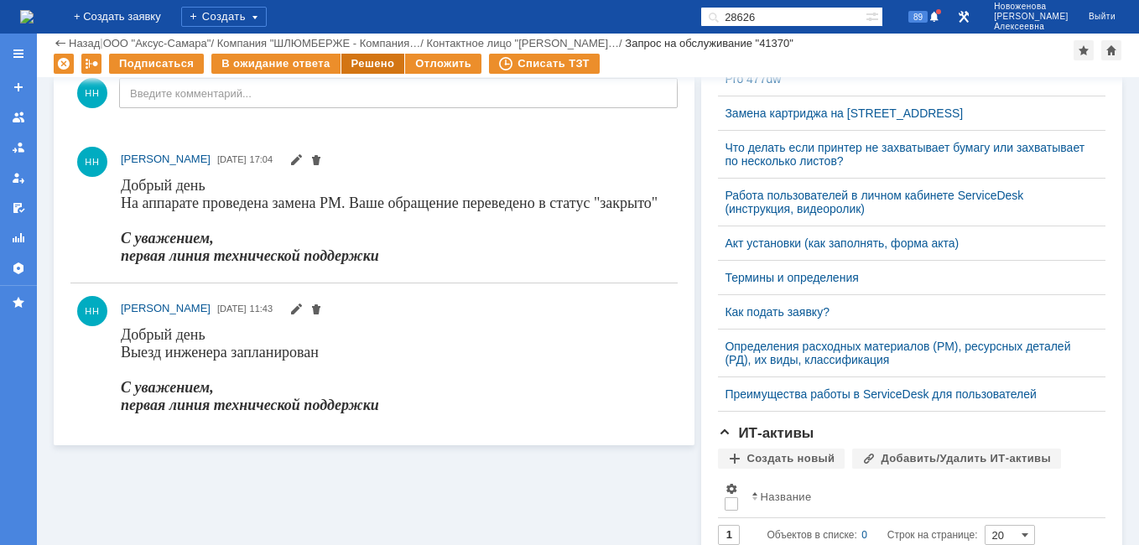
click at [362, 65] on div "Решено" at bounding box center [373, 64] width 64 height 20
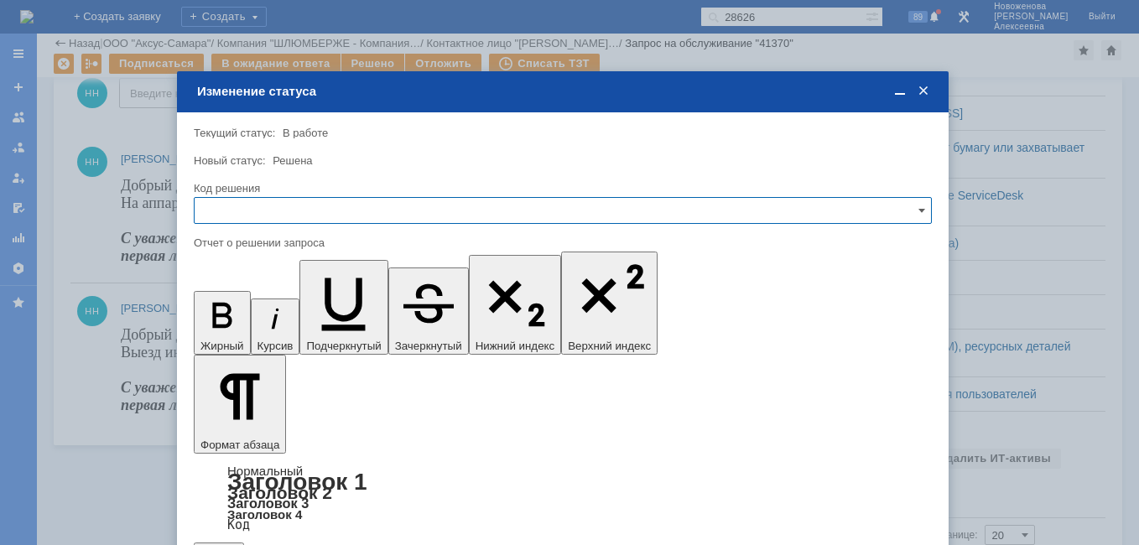
click at [915, 210] on input "text" at bounding box center [563, 210] width 738 height 27
click at [231, 320] on span "Решено" at bounding box center [563, 324] width 716 height 13
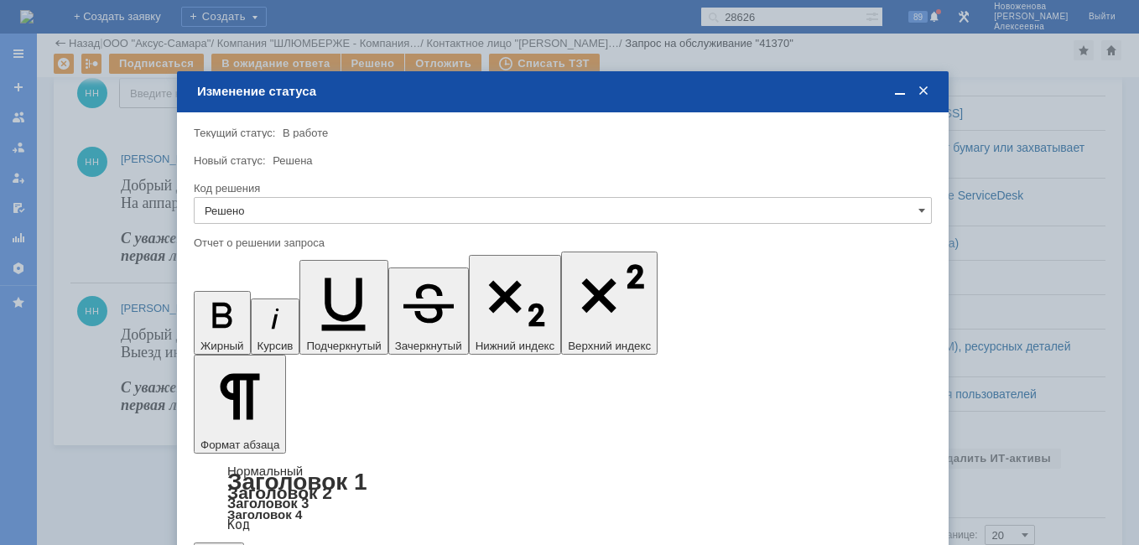
type input "Решено"
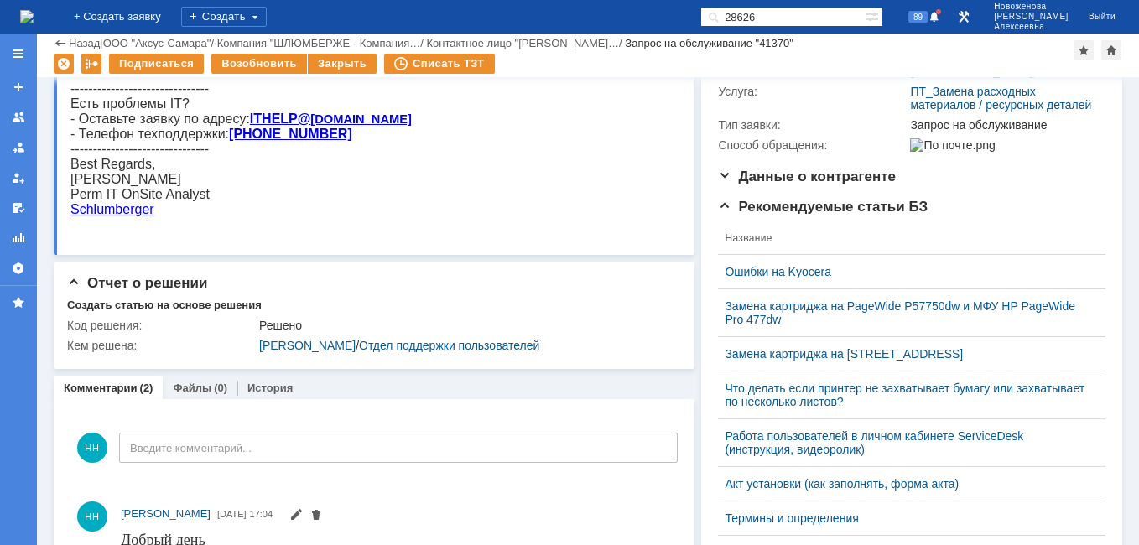
click at [34, 18] on img at bounding box center [26, 16] width 13 height 13
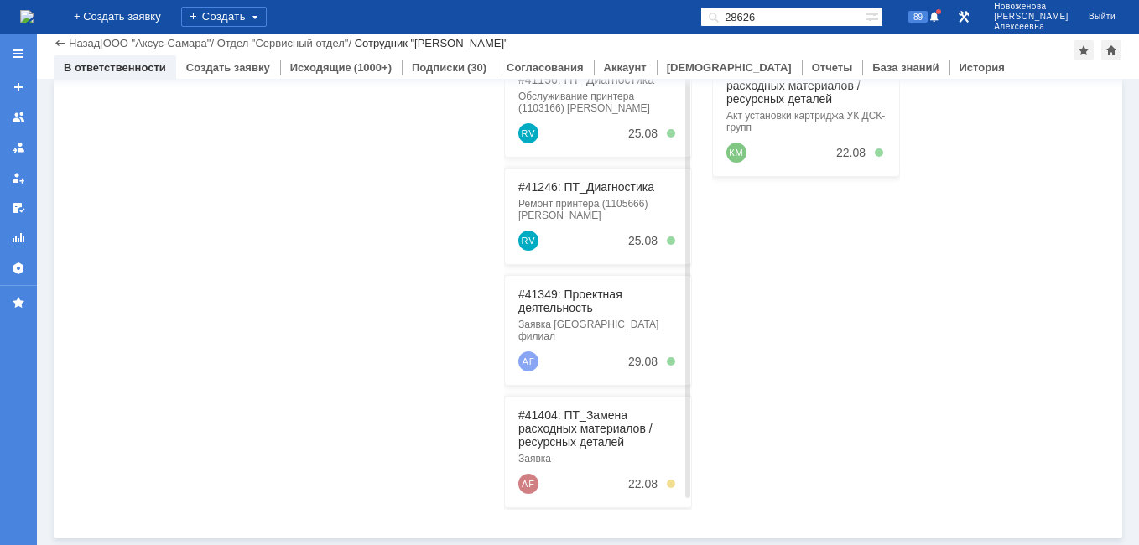
scroll to position [184, 0]
